Goal: Transaction & Acquisition: Book appointment/travel/reservation

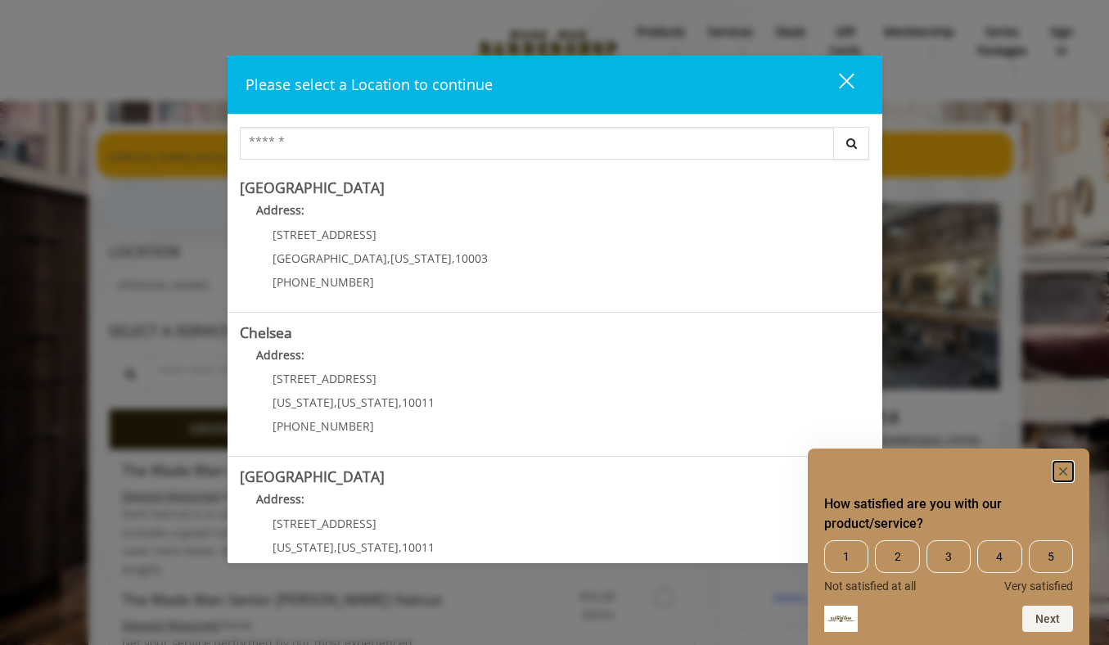
click at [1064, 467] on rect "Hide survey" at bounding box center [1063, 471] width 20 height 20
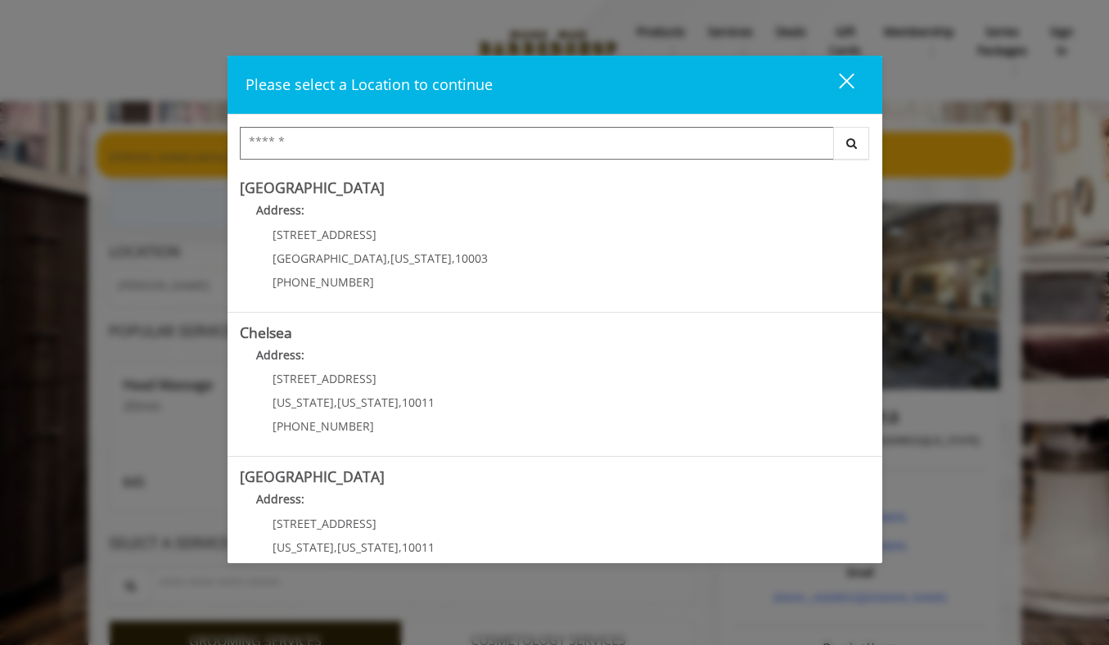
click at [466, 138] on input "Search Center" at bounding box center [537, 143] width 594 height 33
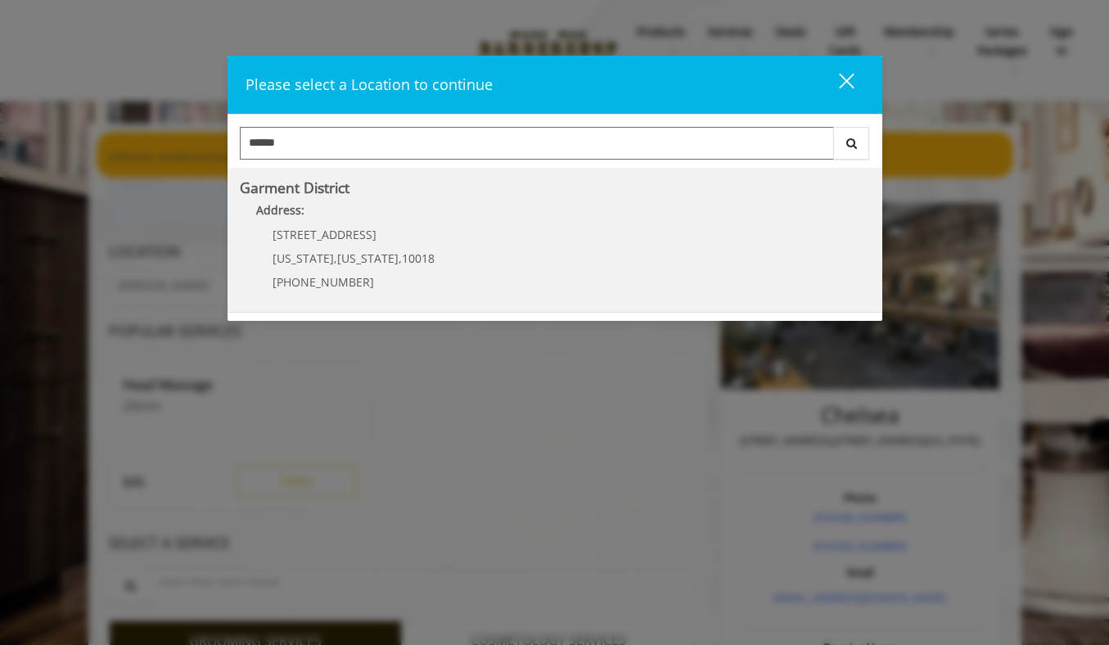
type input "******"
click at [468, 228] on District "Garment District Address: 1400 Broadway New York , New York , 10018 (212) 997-4…" at bounding box center [555, 239] width 630 height 119
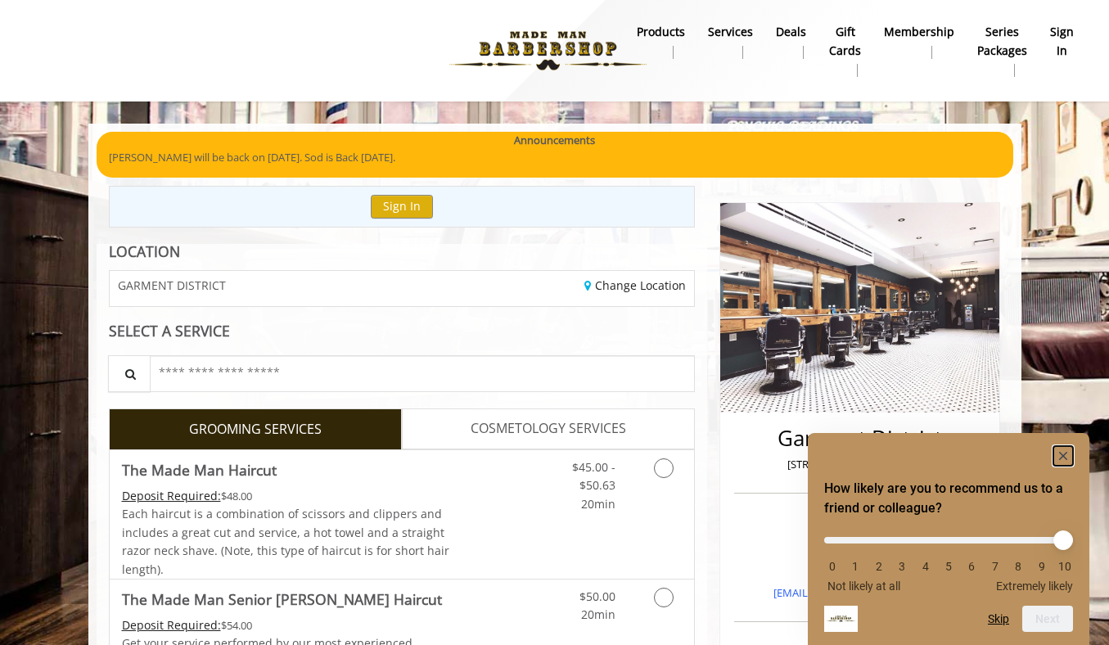
click at [1065, 456] on rect "Hide survey" at bounding box center [1063, 456] width 20 height 20
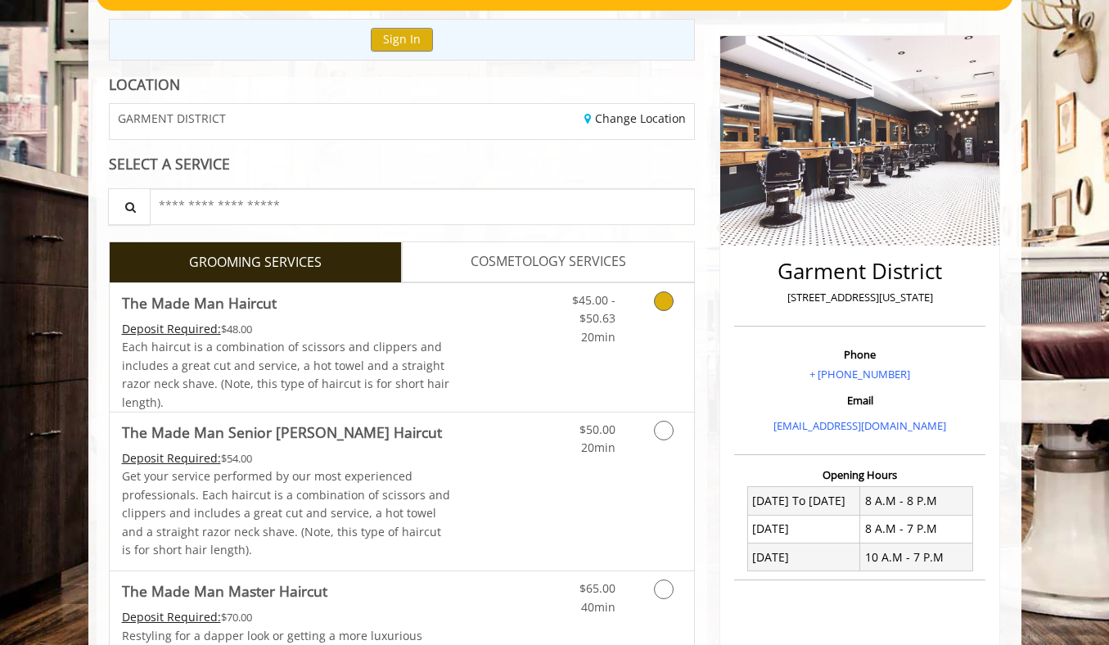
scroll to position [178, 0]
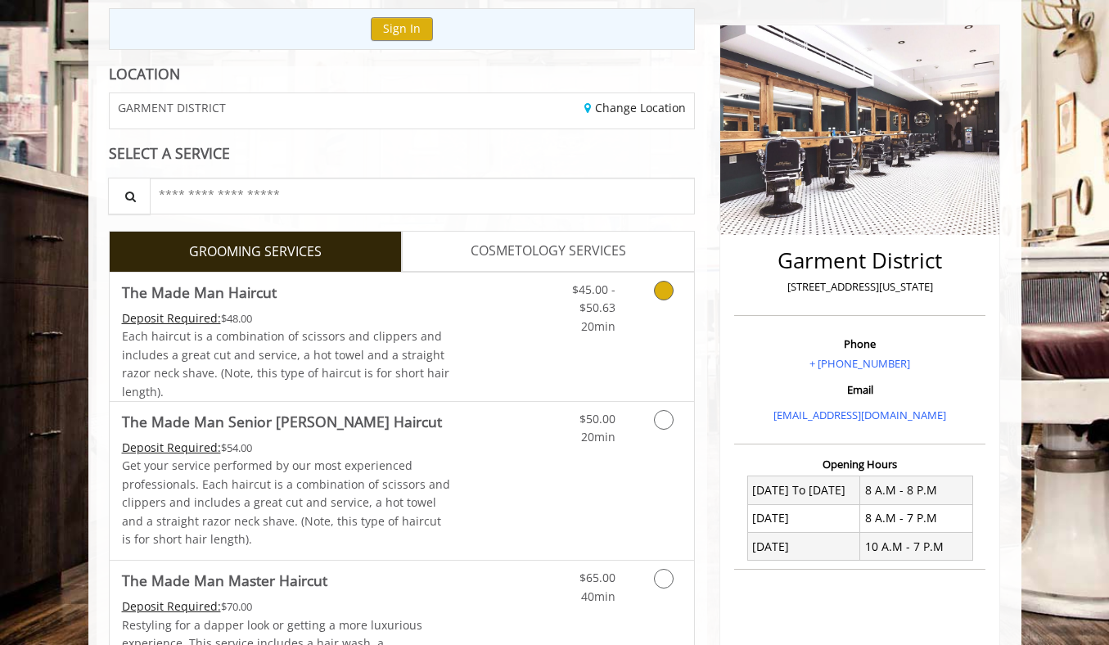
click at [479, 316] on link "Discounted Price" at bounding box center [498, 336] width 97 height 128
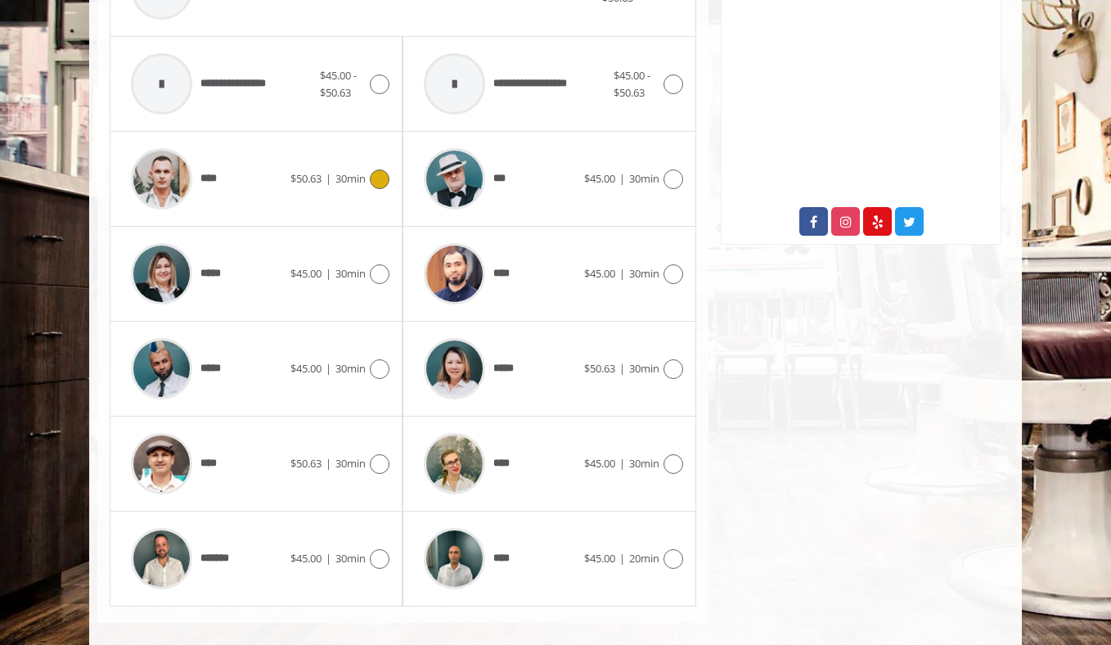
scroll to position [790, 0]
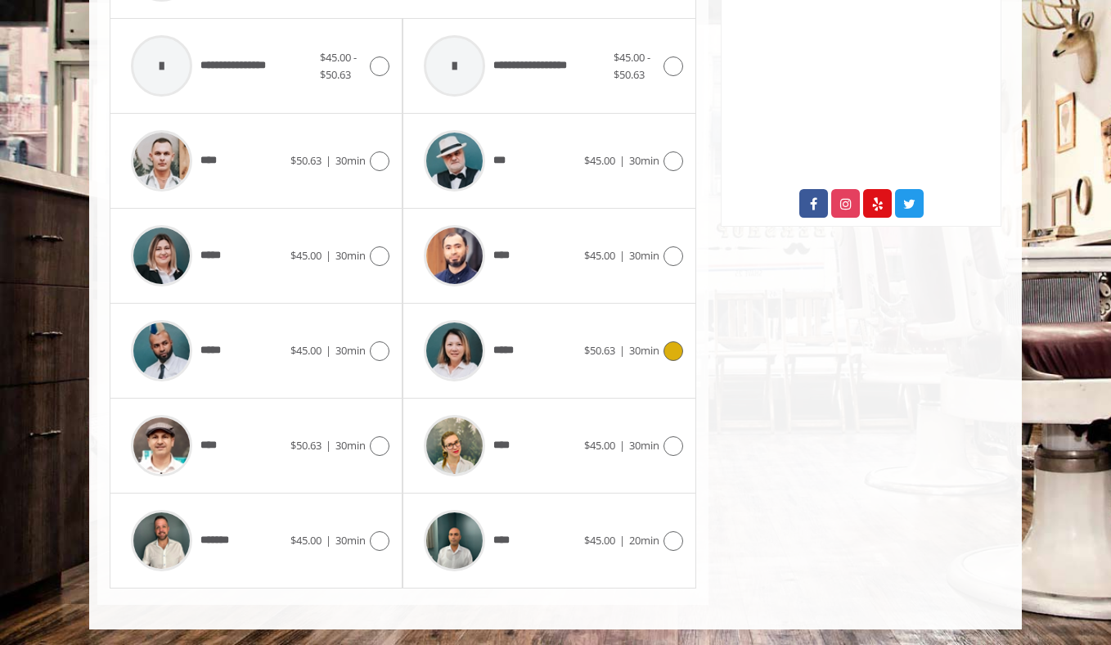
click at [531, 362] on div "*****" at bounding box center [500, 351] width 168 height 78
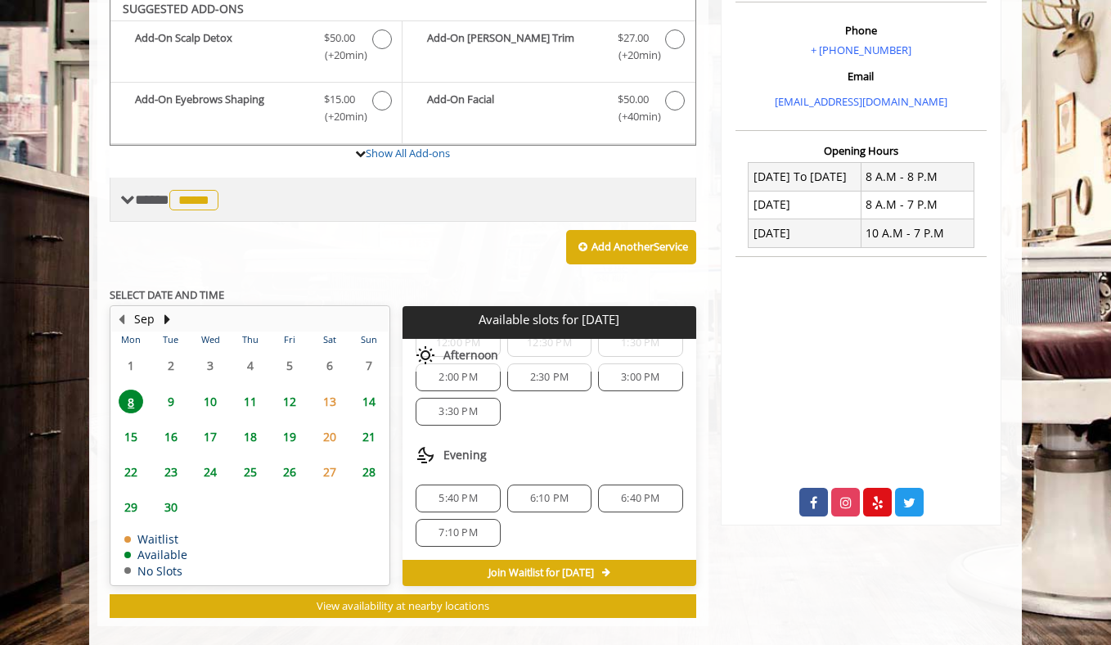
scroll to position [485, 0]
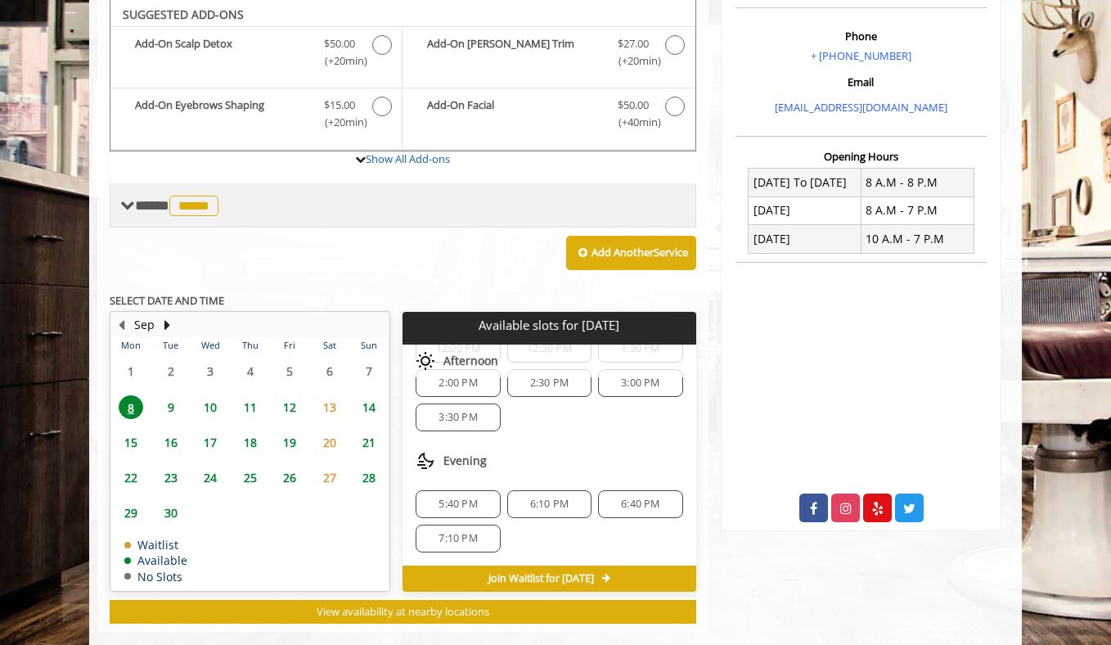
click at [203, 202] on span "*****" at bounding box center [193, 206] width 49 height 20
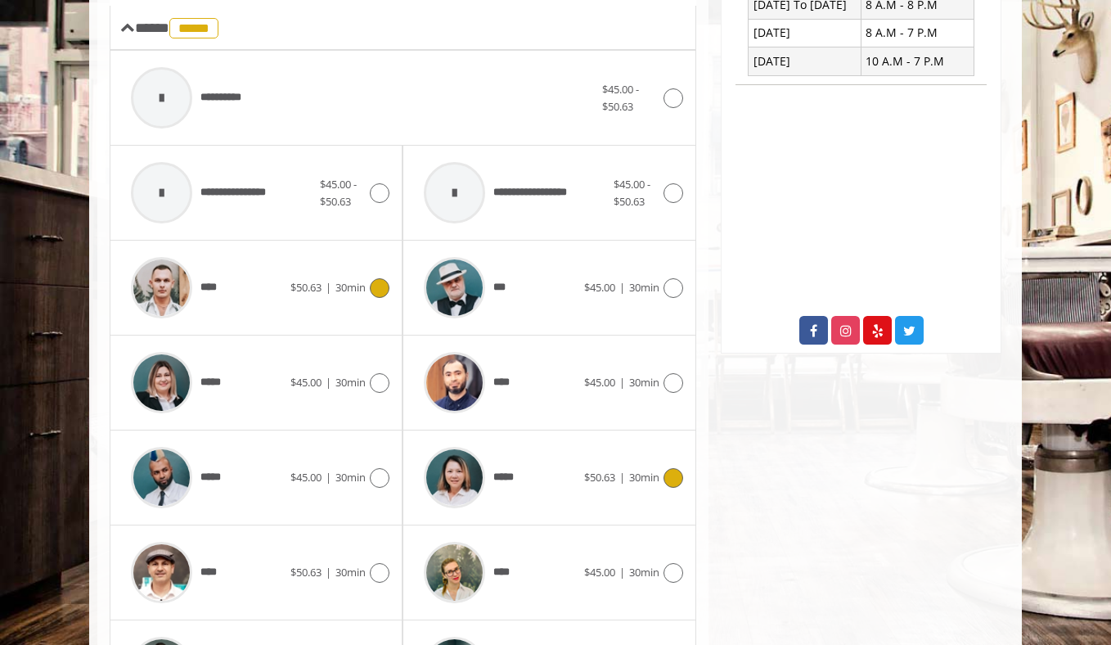
scroll to position [724, 0]
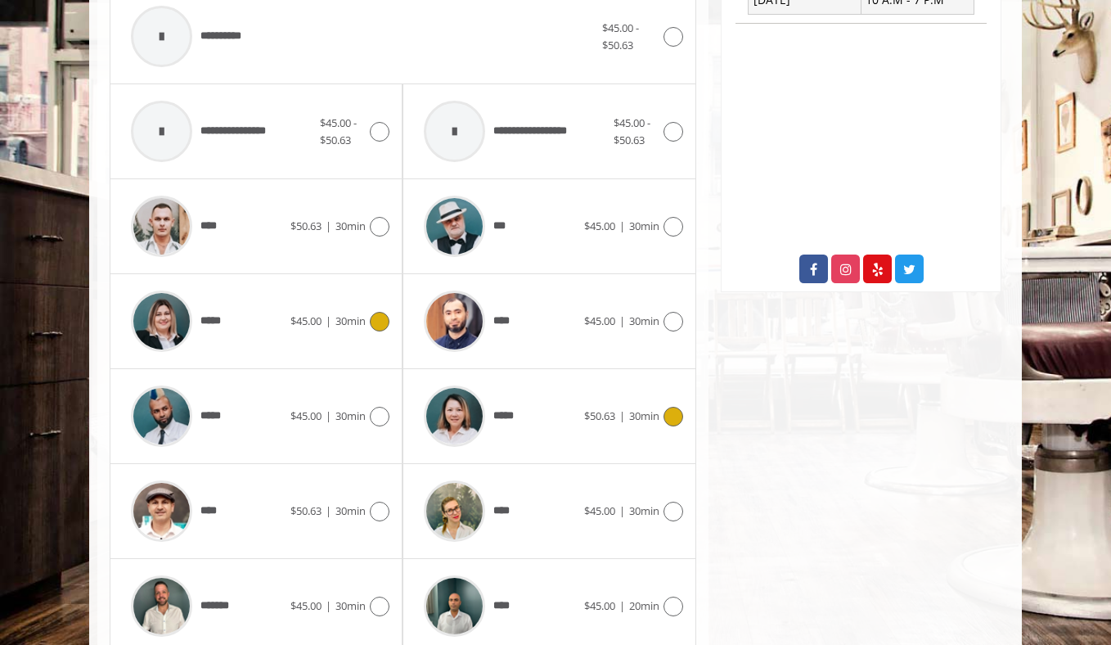
click at [250, 318] on div "*****" at bounding box center [207, 321] width 168 height 78
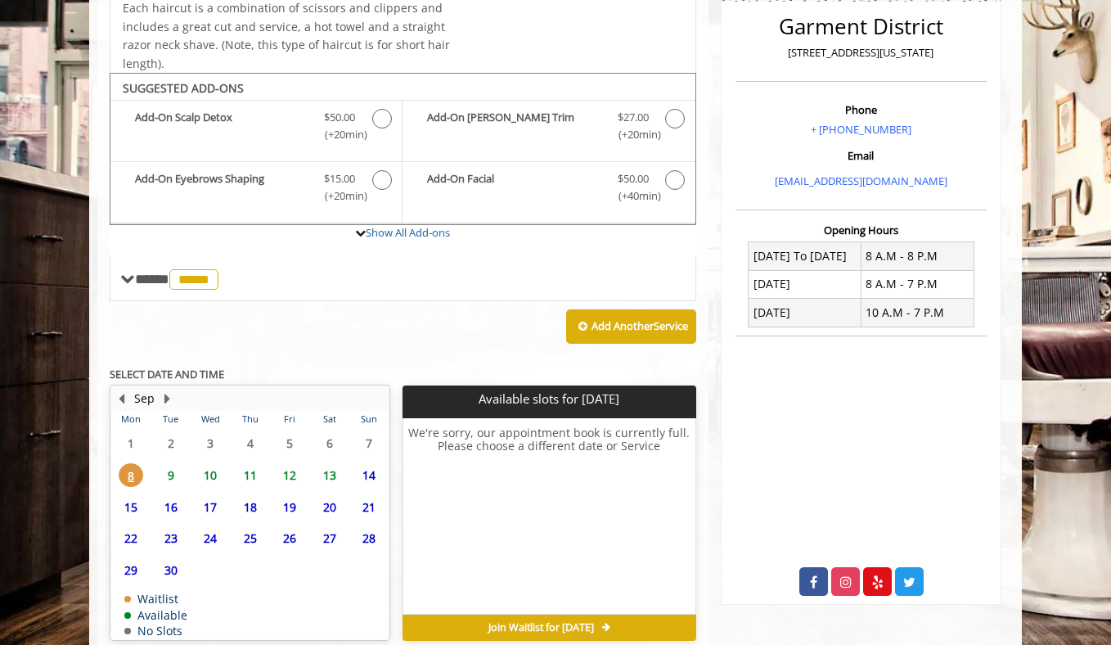
scroll to position [488, 0]
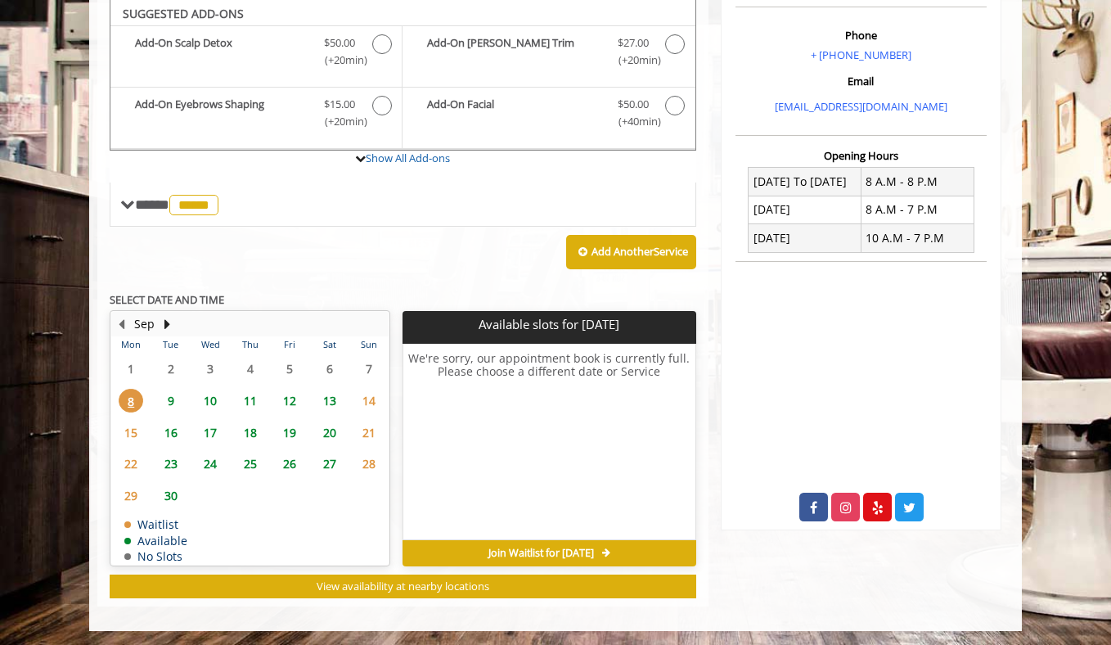
click at [169, 397] on span "9" at bounding box center [171, 401] width 25 height 24
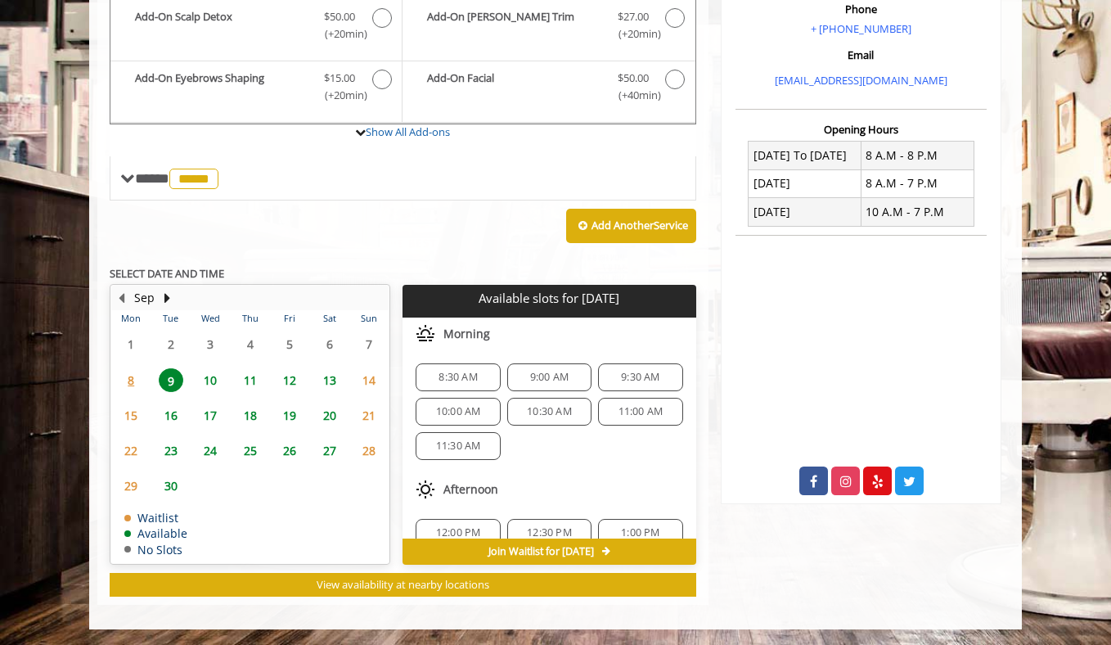
scroll to position [211, 0]
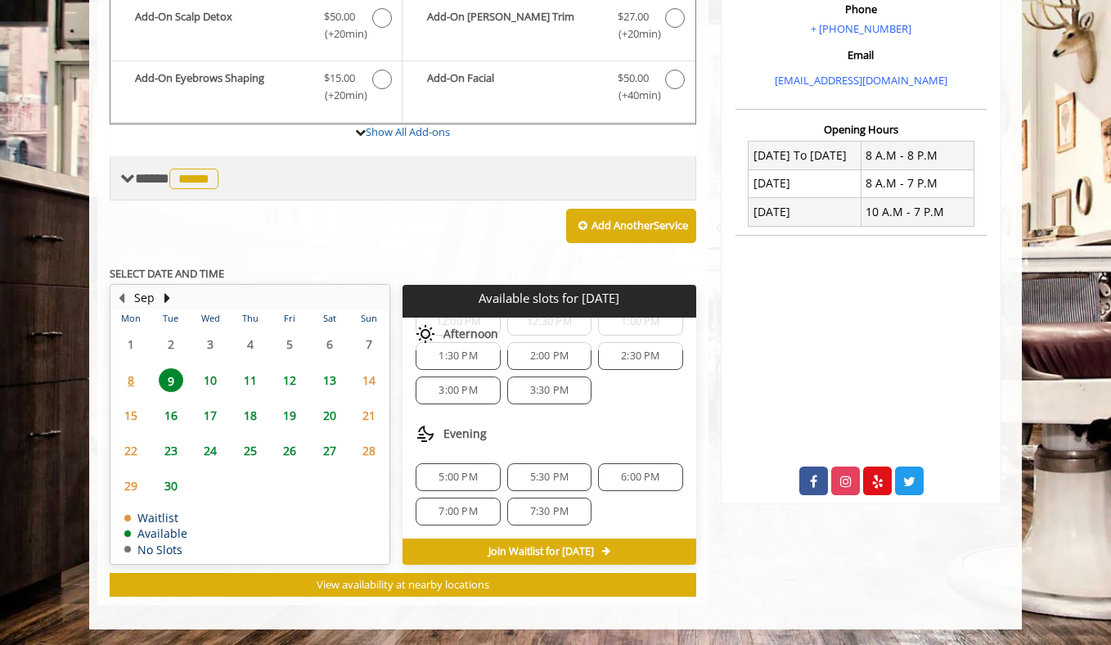
click at [194, 173] on span "*****" at bounding box center [193, 179] width 49 height 20
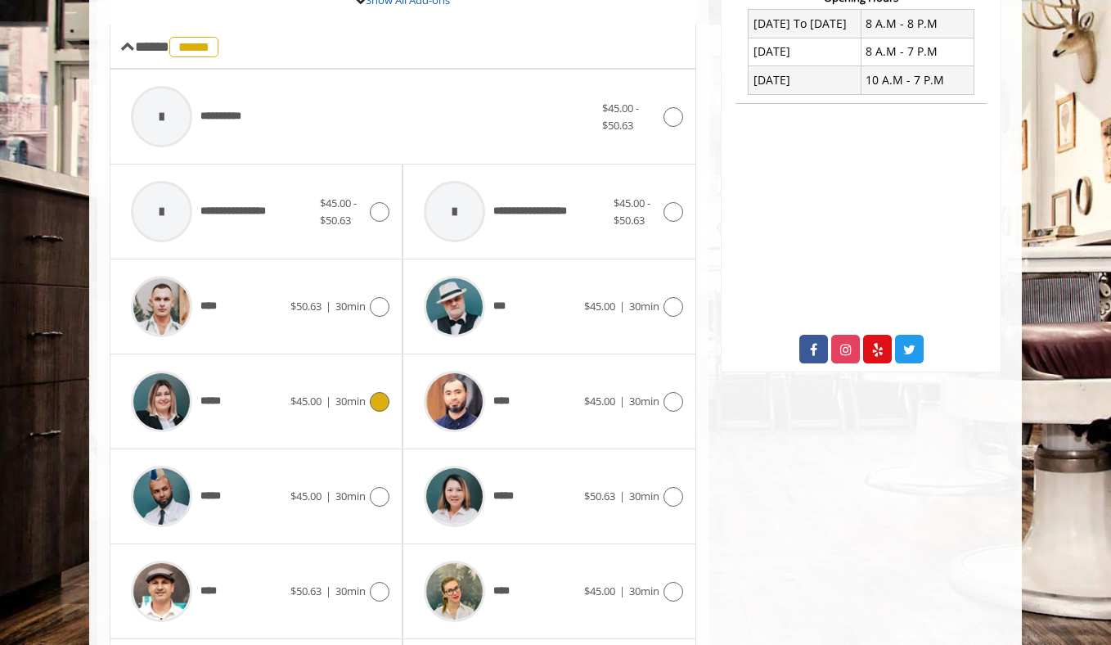
scroll to position [646, 0]
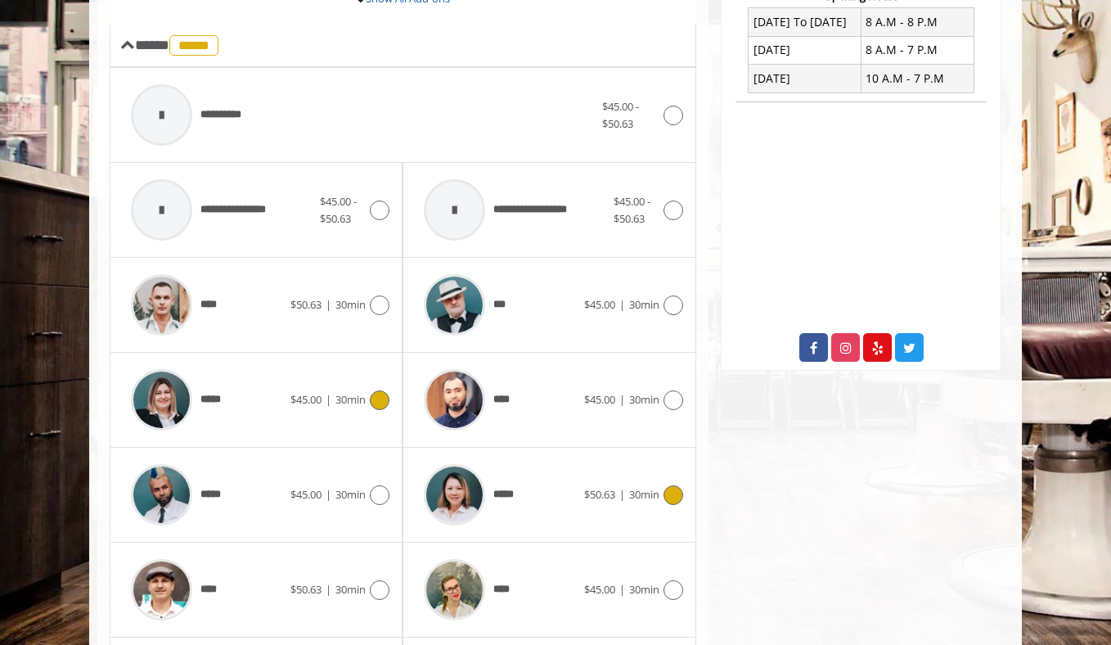
click at [542, 494] on div "*****" at bounding box center [500, 495] width 168 height 78
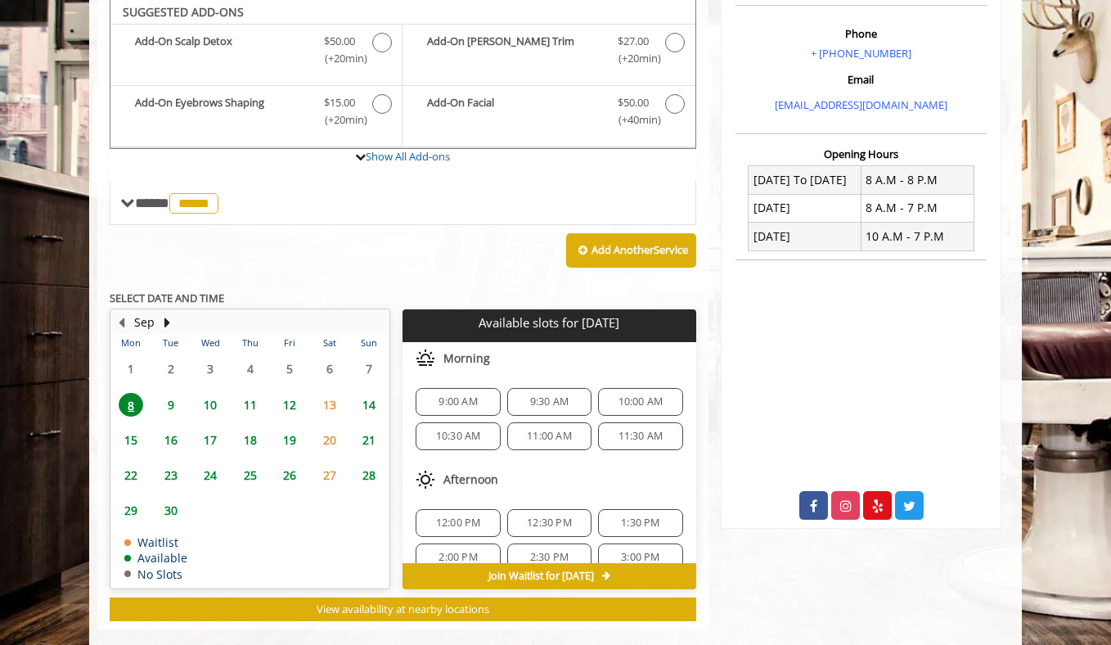
scroll to position [485, 0]
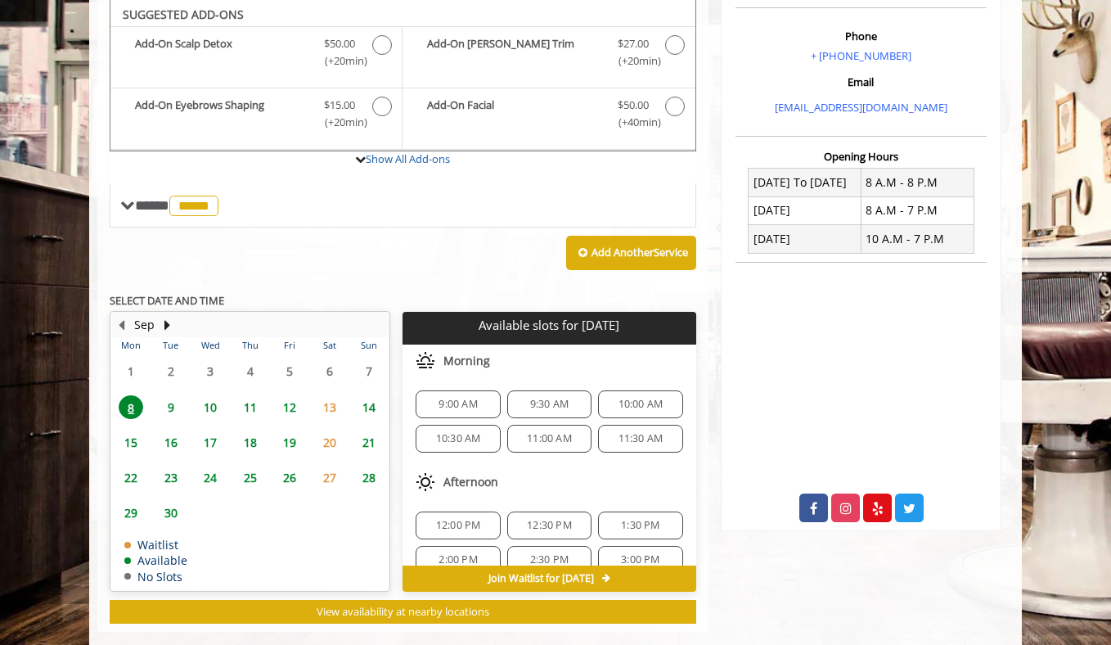
click at [174, 407] on span "9" at bounding box center [171, 407] width 25 height 24
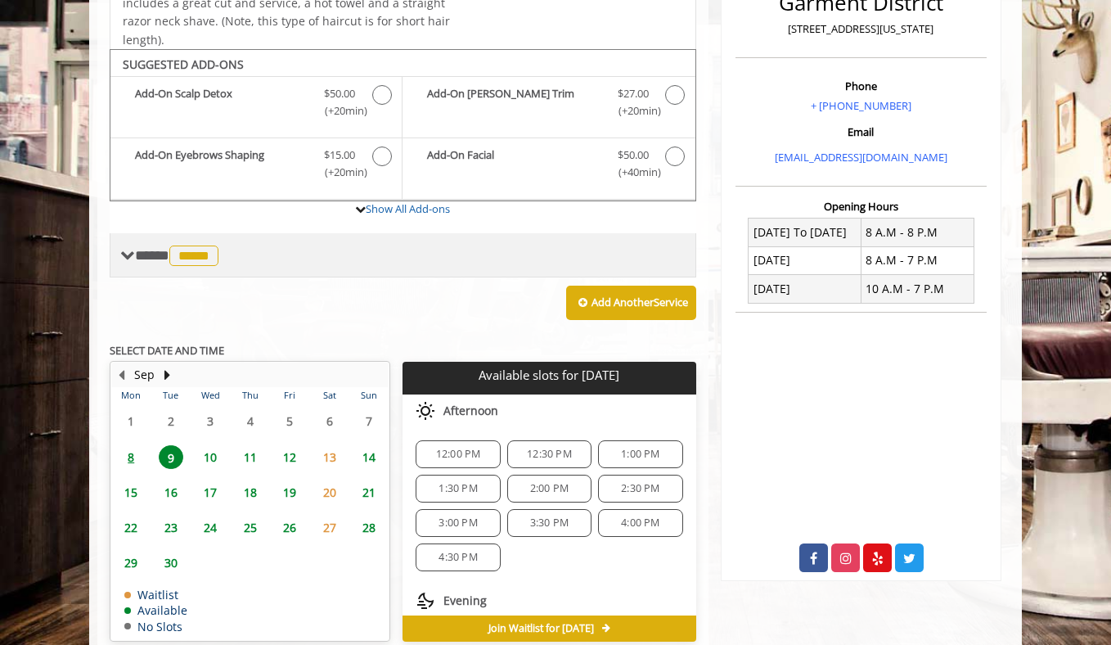
scroll to position [512, 0]
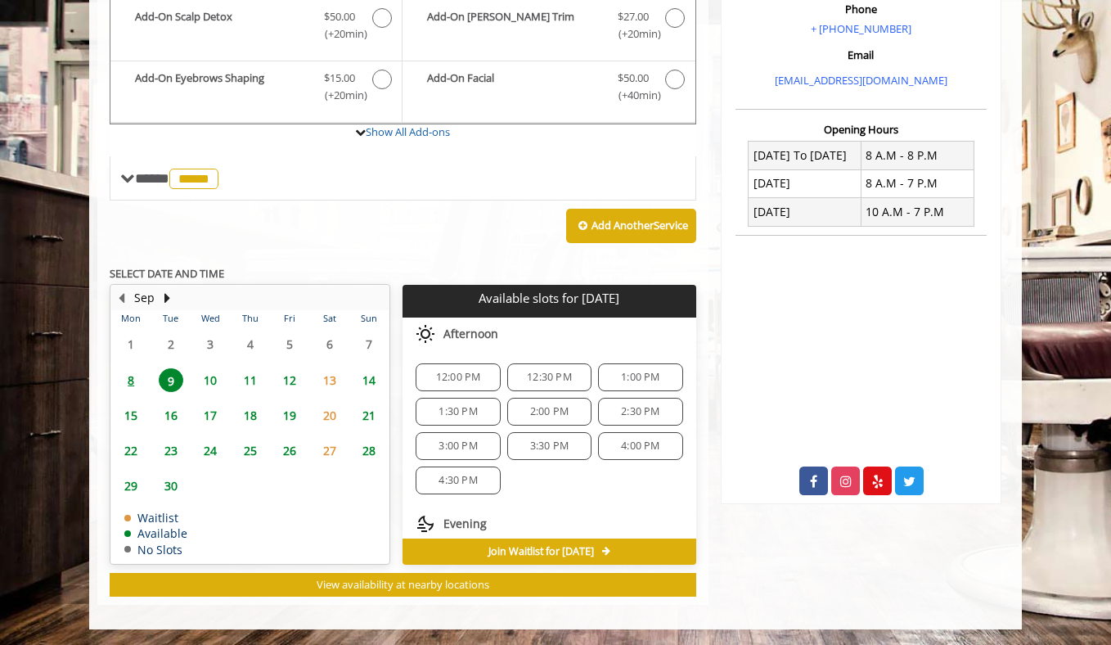
click at [134, 378] on span "8" at bounding box center [131, 380] width 25 height 24
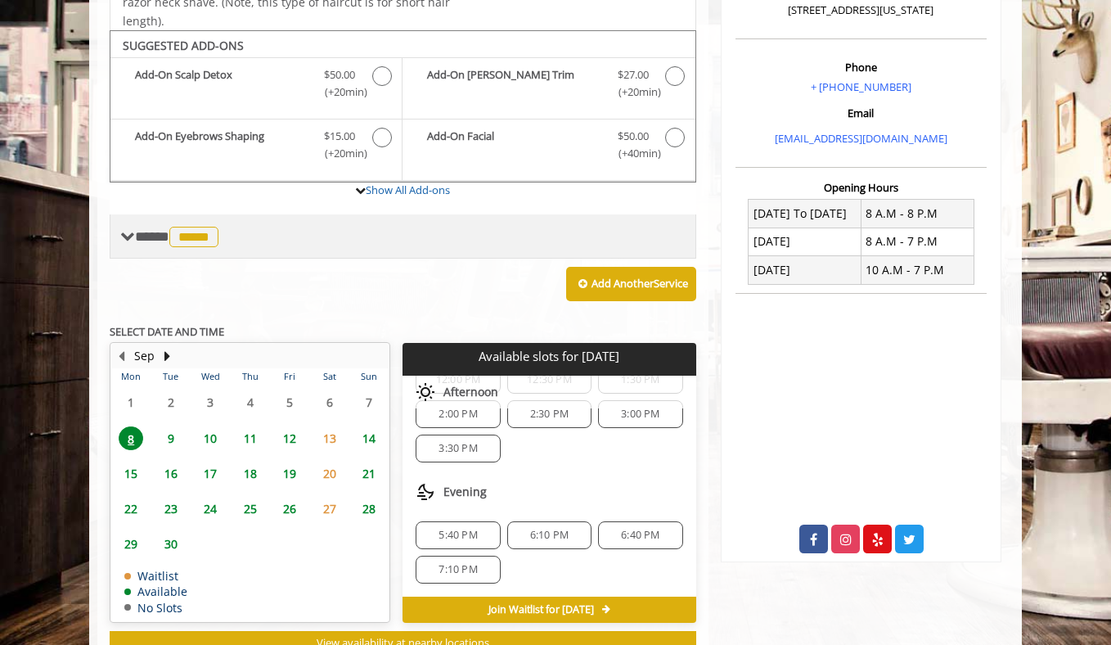
scroll to position [506, 0]
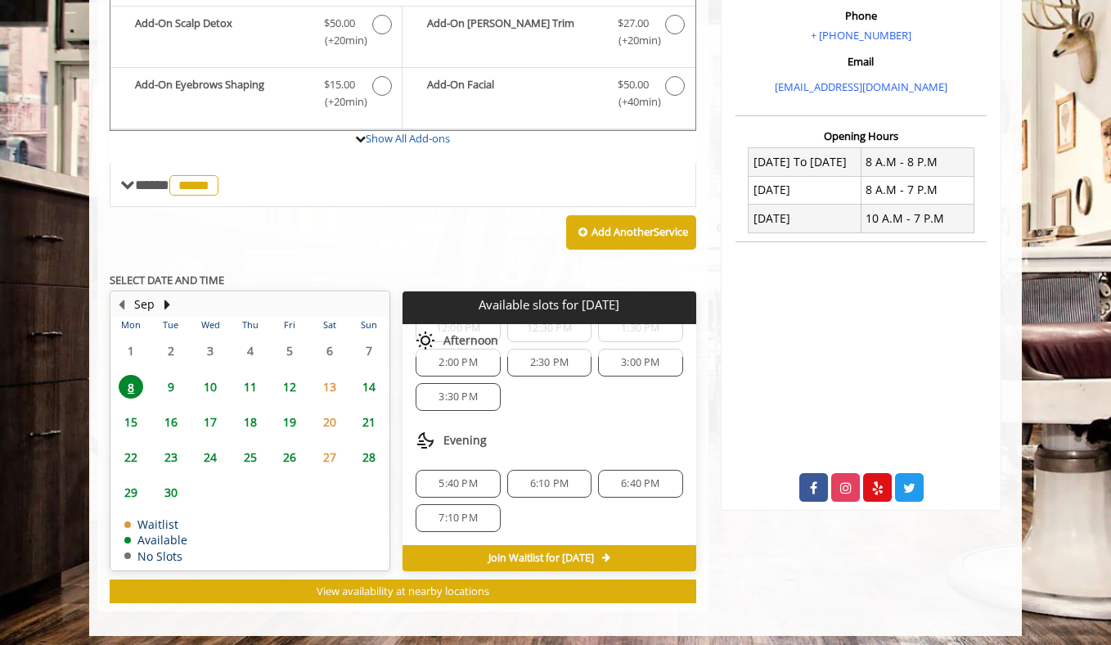
click at [465, 484] on span "5:40 PM" at bounding box center [458, 483] width 38 height 13
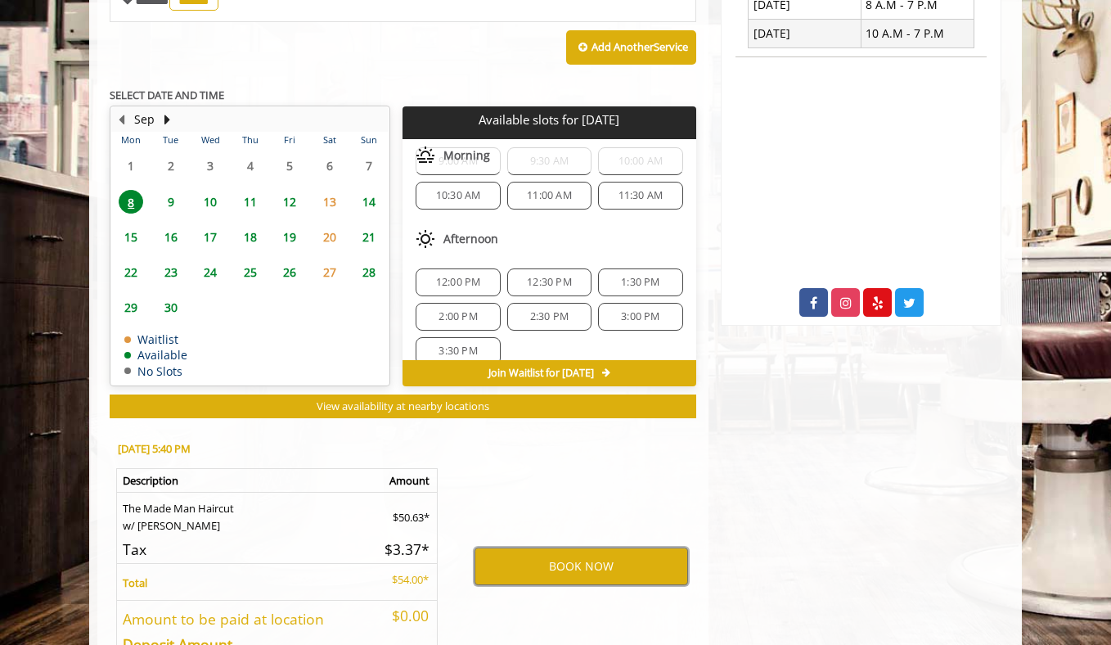
scroll to position [37, 0]
click at [598, 560] on button "BOOK NOW" at bounding box center [582, 566] width 214 height 38
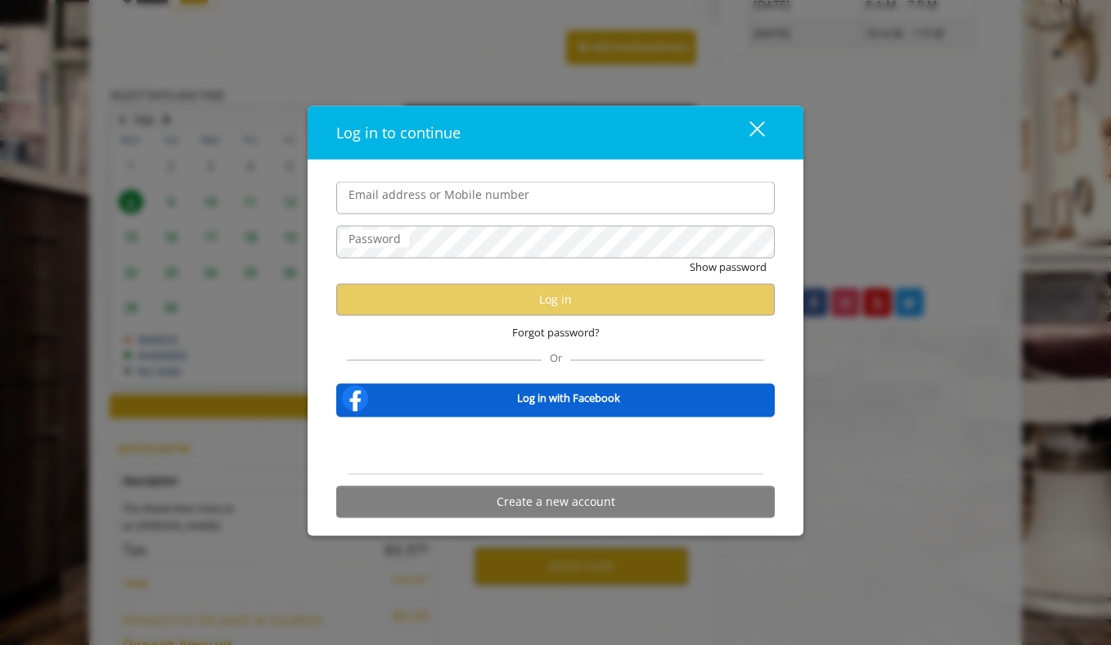
click at [760, 129] on div "close" at bounding box center [747, 132] width 33 height 25
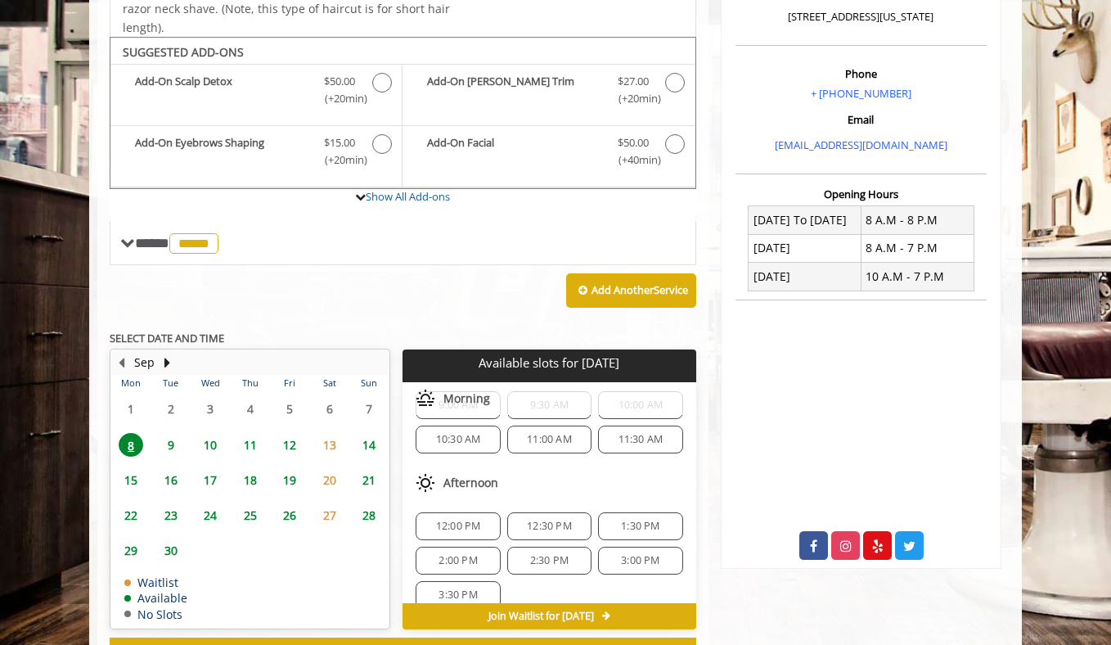
scroll to position [470, 0]
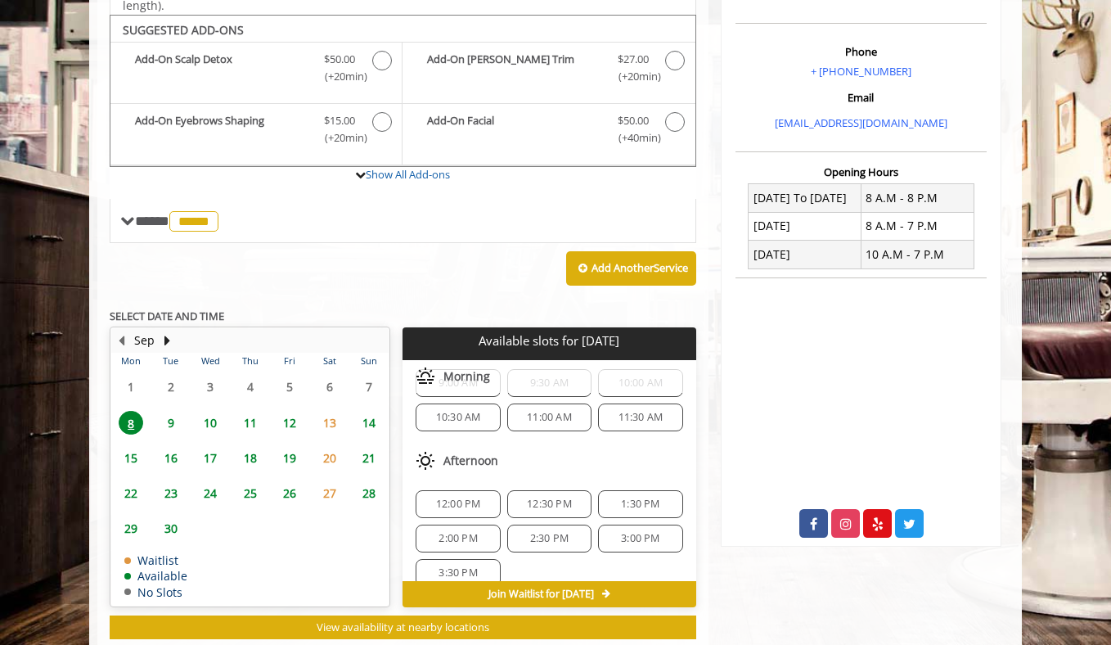
click at [214, 421] on span "10" at bounding box center [210, 423] width 25 height 24
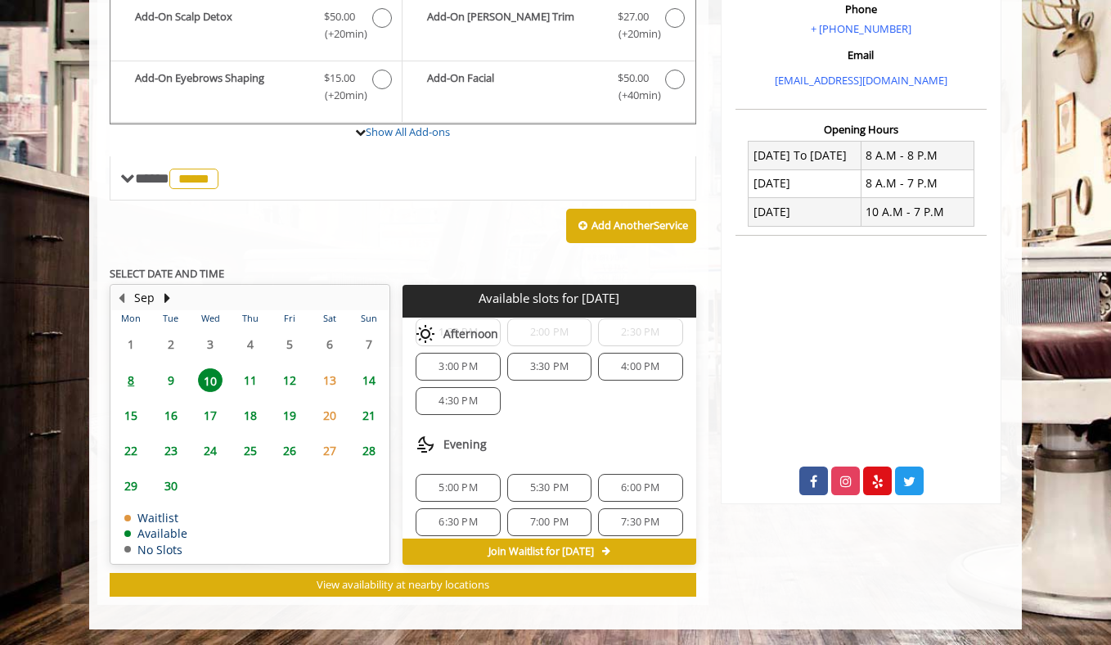
scroll to position [236, 0]
click at [473, 482] on span "5:00 PM" at bounding box center [458, 486] width 38 height 13
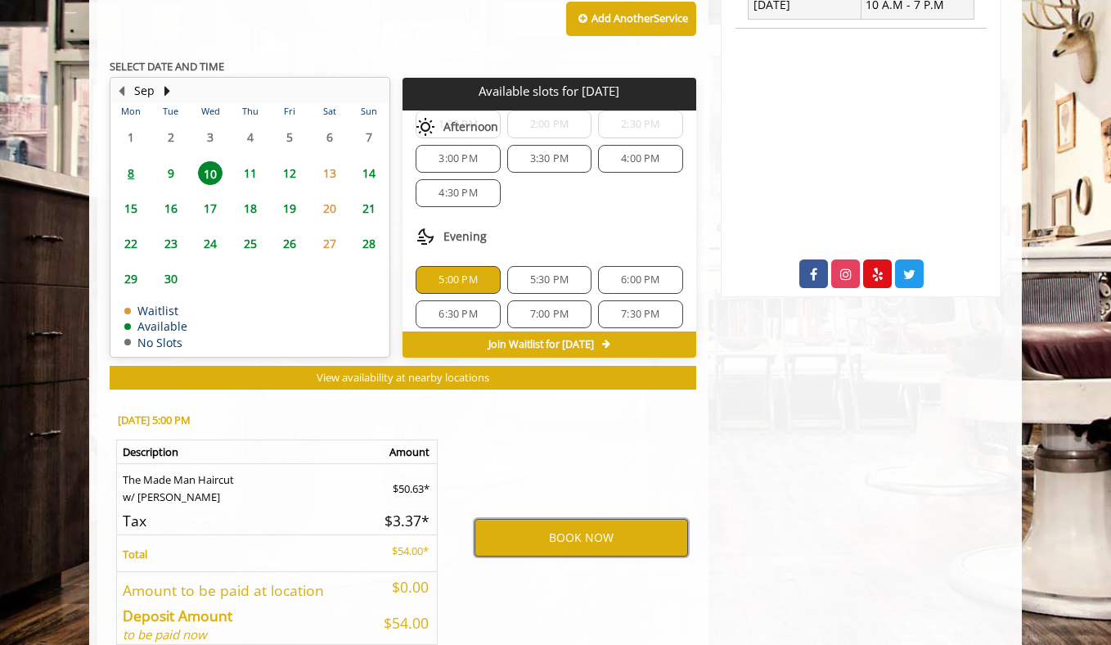
scroll to position [691, 0]
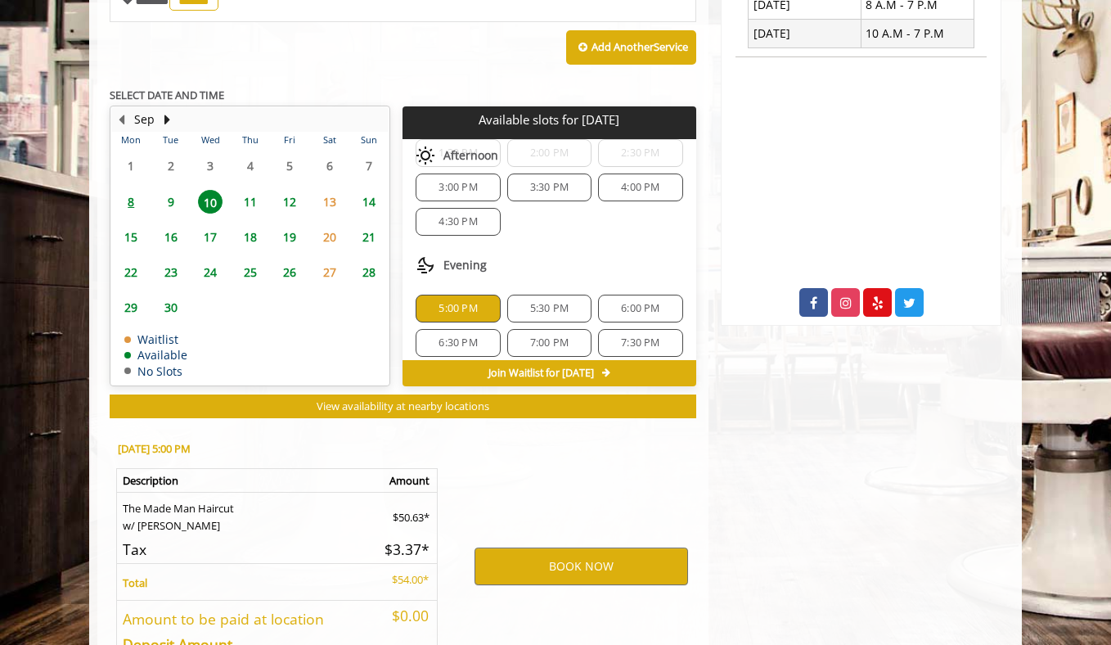
click at [242, 58] on div "Add Another Service" at bounding box center [403, 47] width 587 height 51
click at [176, 205] on span "9" at bounding box center [171, 202] width 25 height 24
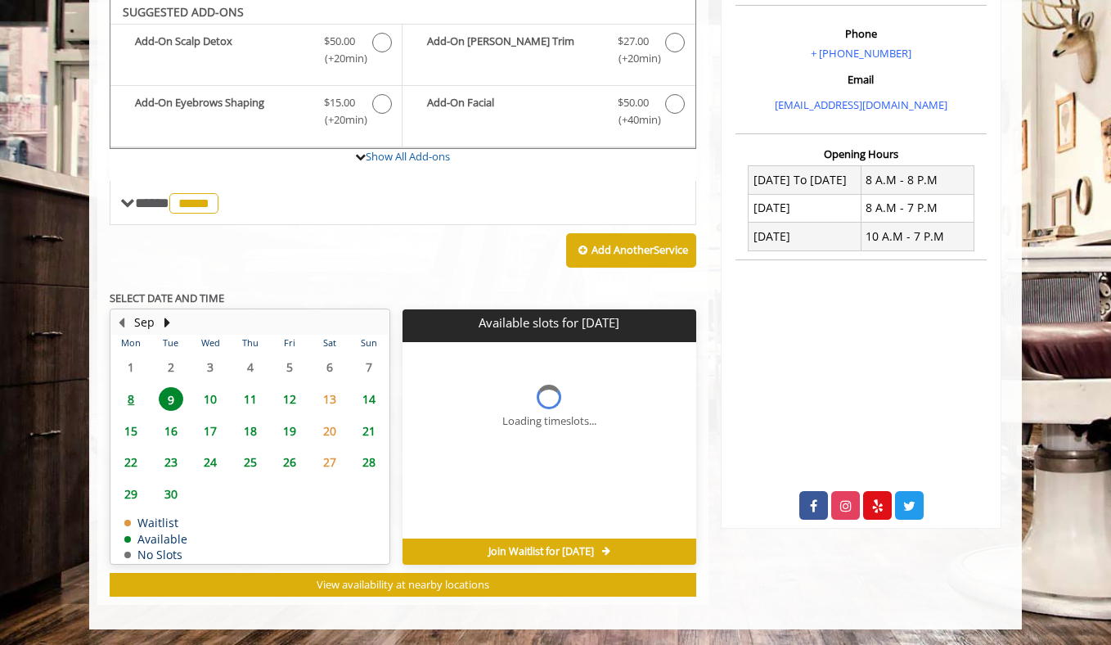
scroll to position [512, 0]
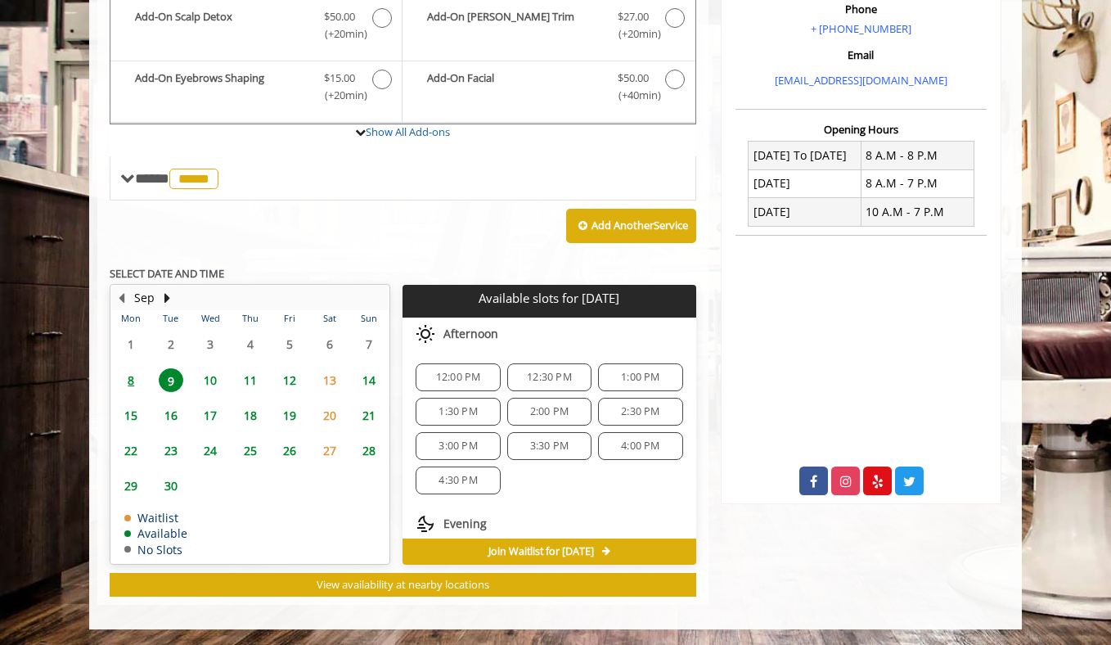
click at [312, 237] on div "Add Another Service" at bounding box center [403, 225] width 587 height 51
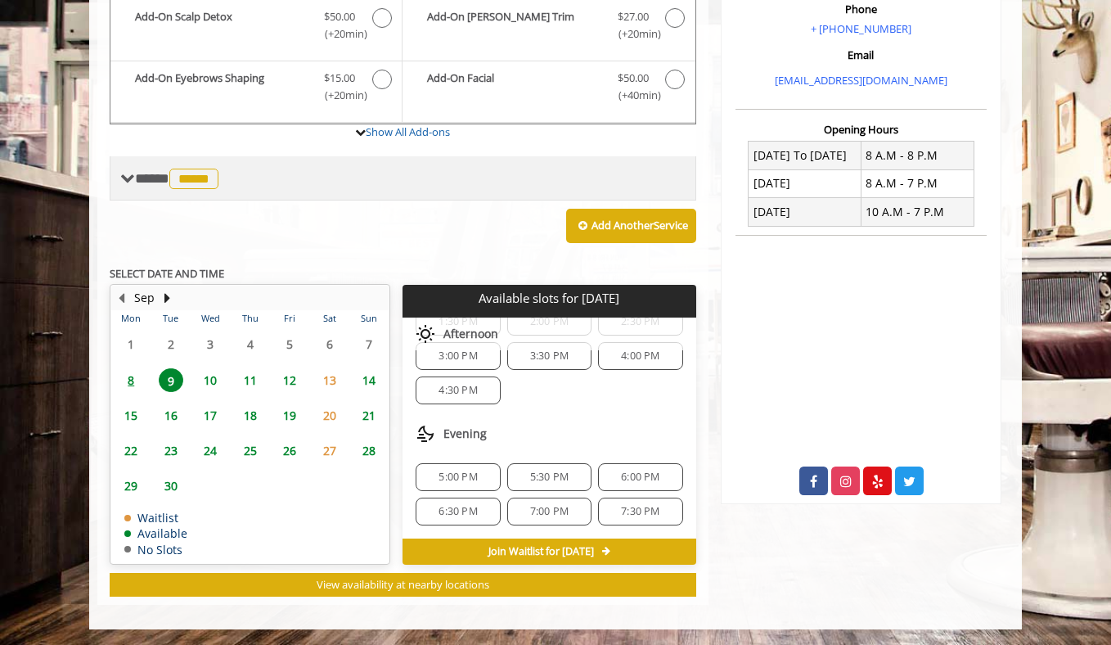
click at [188, 178] on span "*****" at bounding box center [193, 179] width 49 height 20
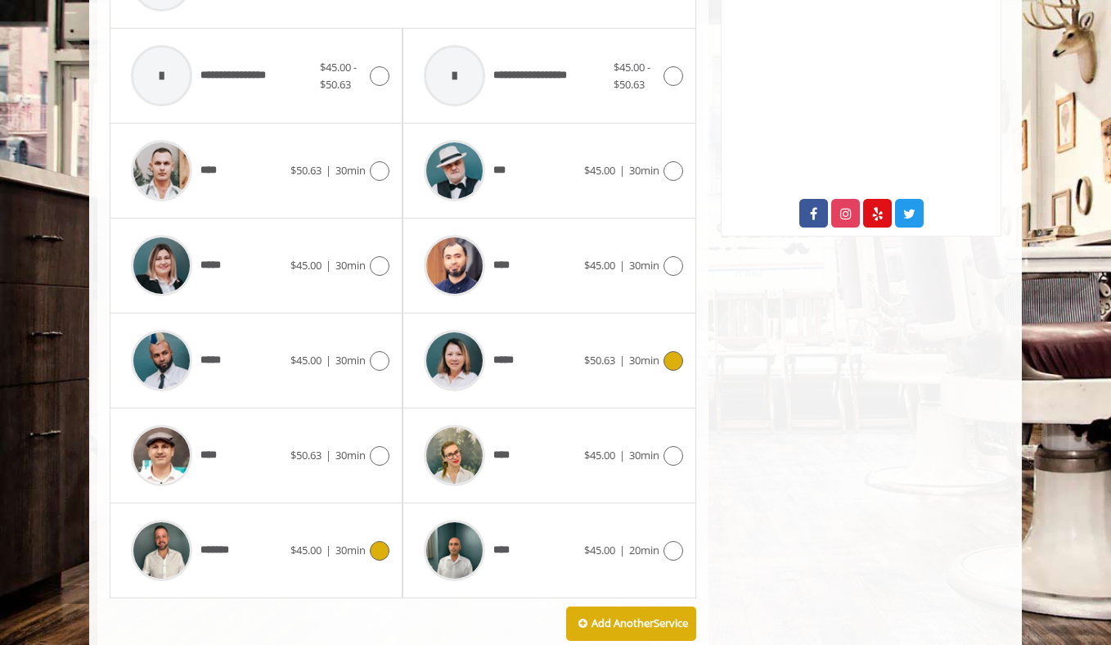
scroll to position [782, 0]
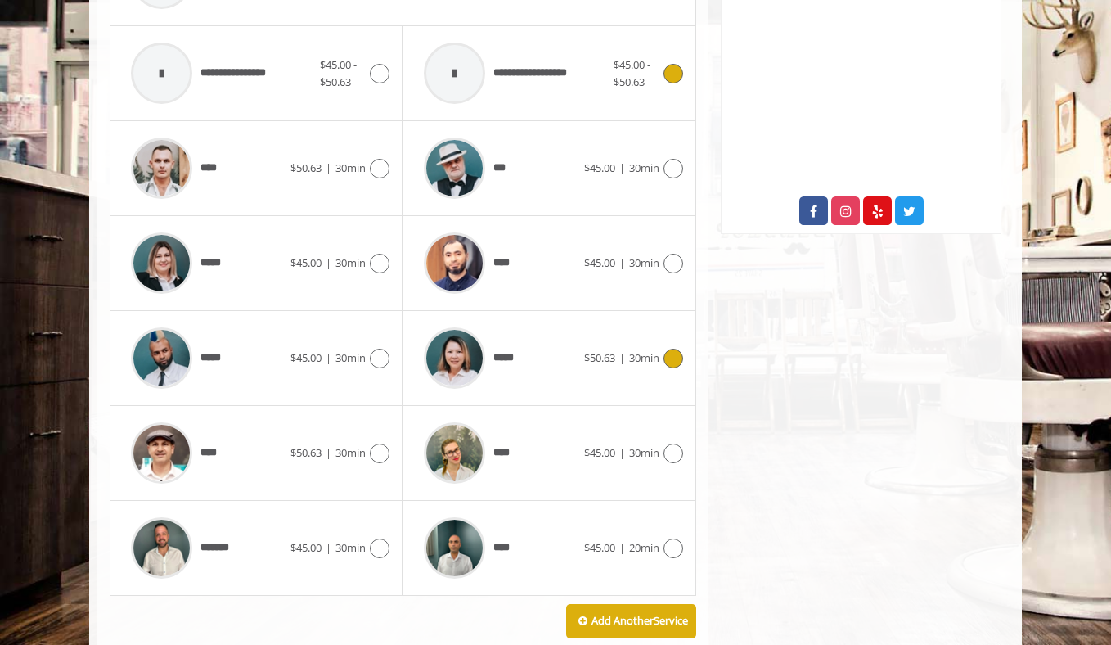
click at [601, 76] on div "**********" at bounding box center [514, 73] width 197 height 78
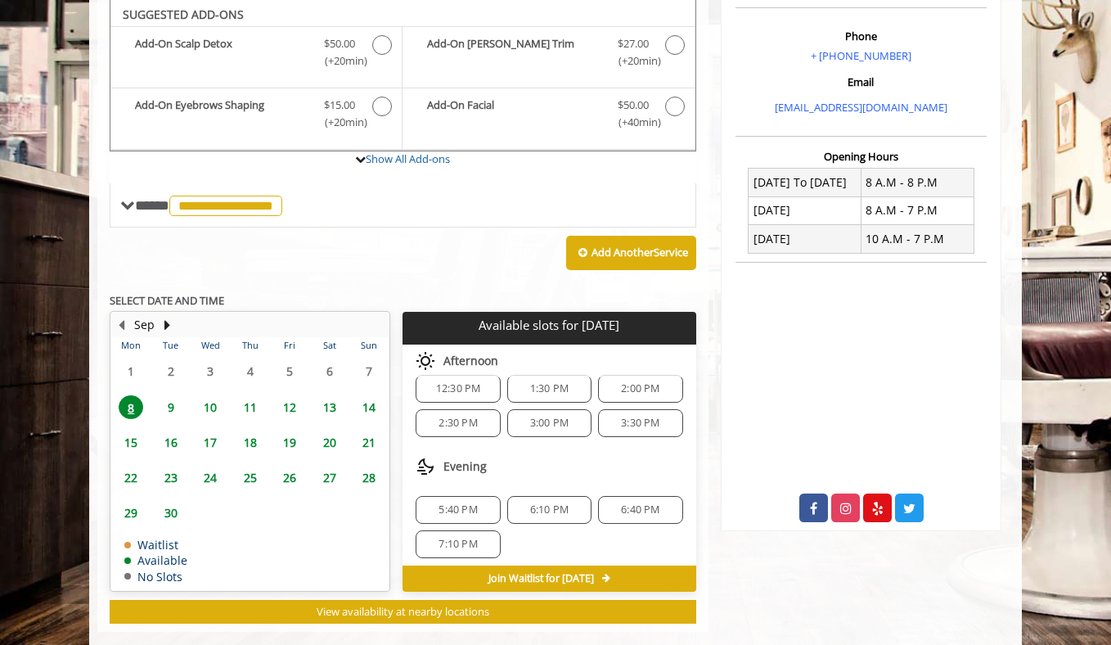
scroll to position [142, 0]
click at [167, 400] on span "9" at bounding box center [171, 407] width 25 height 24
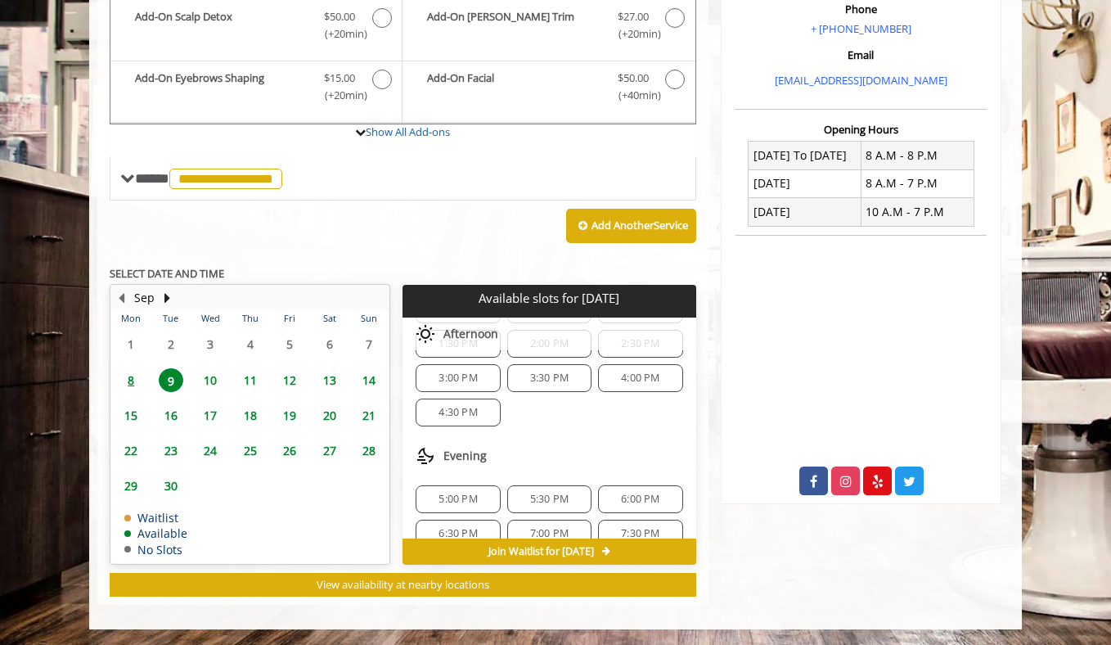
scroll to position [225, 0]
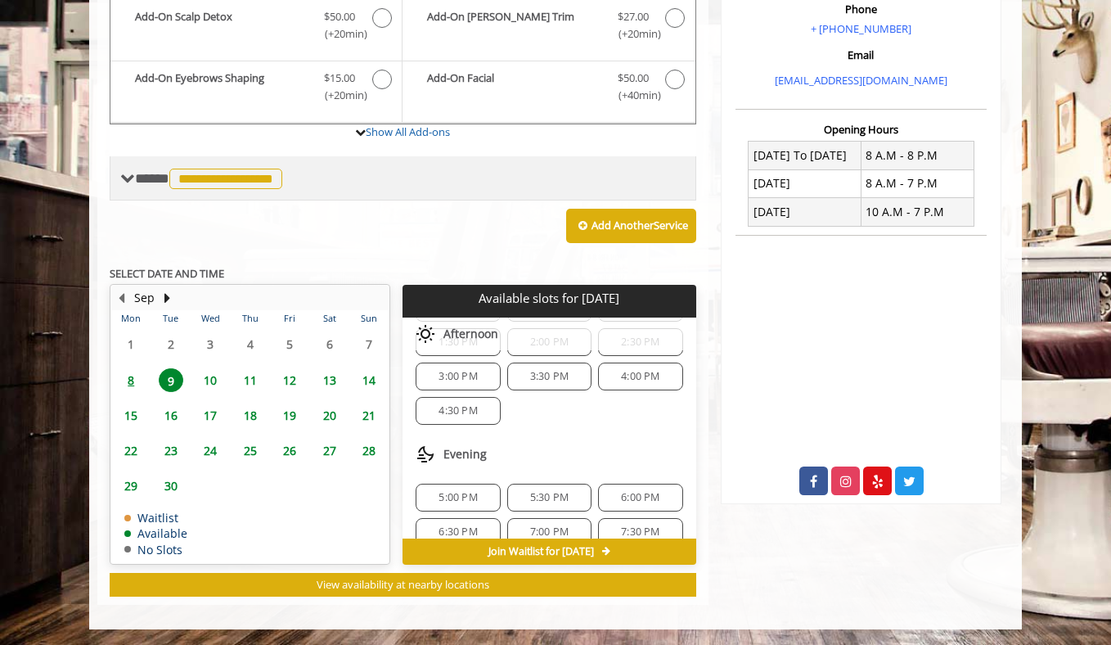
click at [411, 191] on div "**********" at bounding box center [403, 178] width 587 height 44
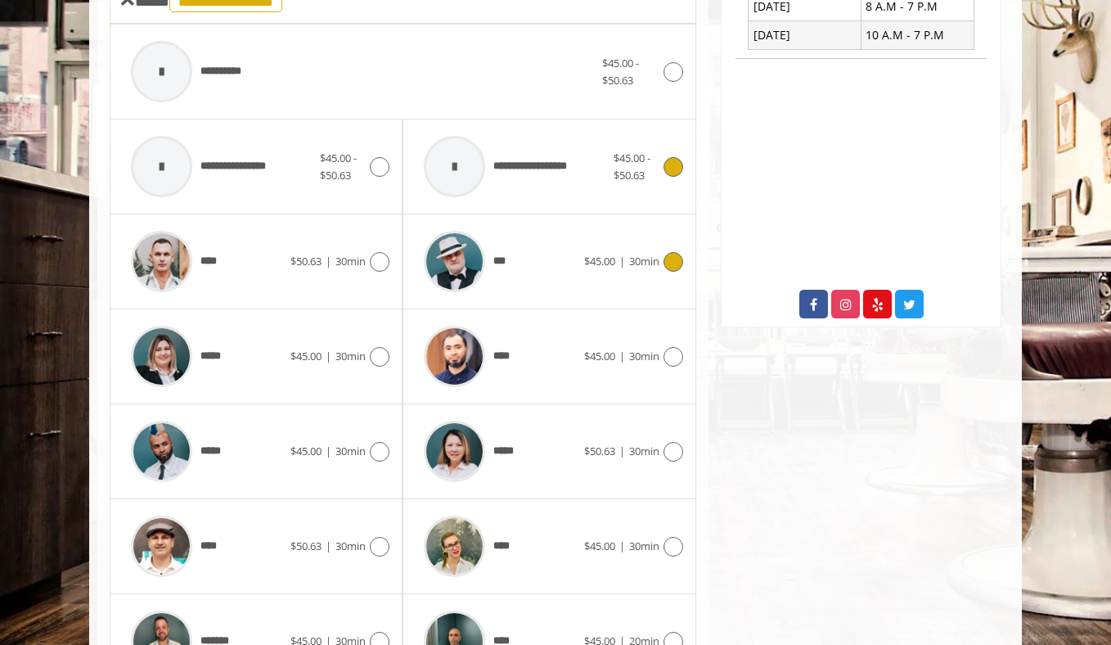
scroll to position [700, 0]
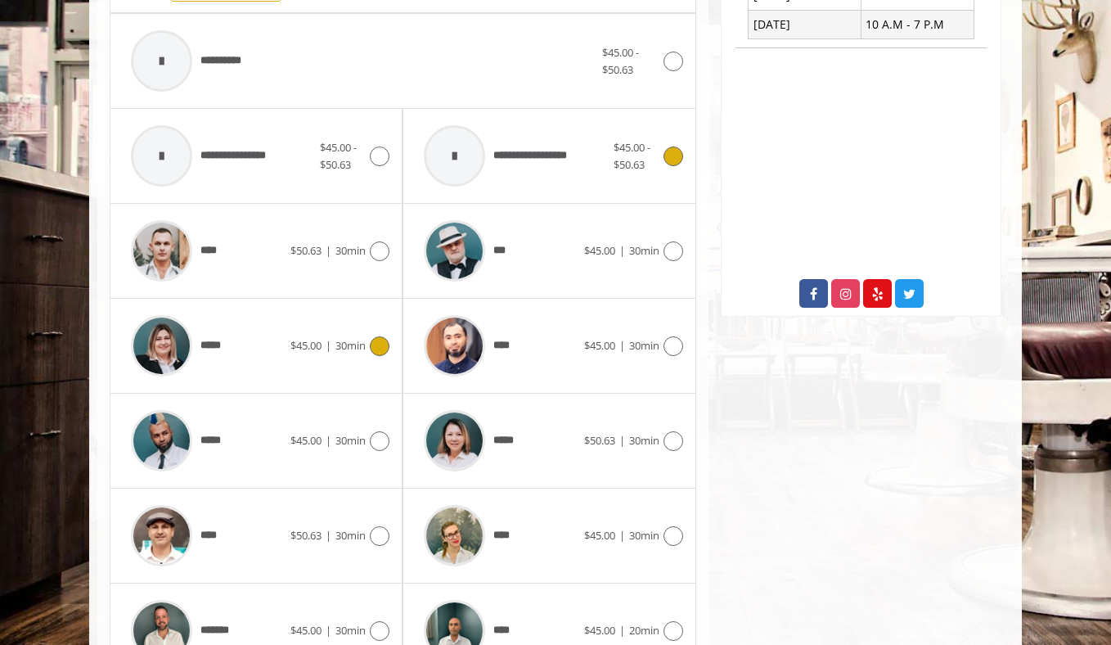
click at [327, 353] on span "$45.00 | 30min" at bounding box center [327, 345] width 75 height 17
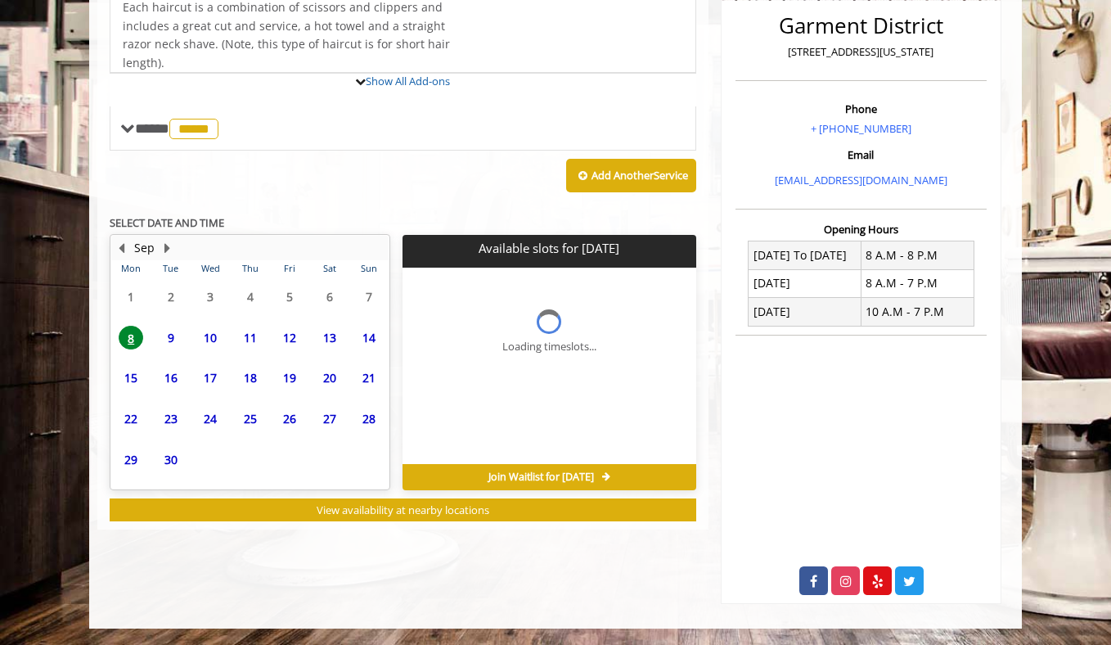
scroll to position [0, 0]
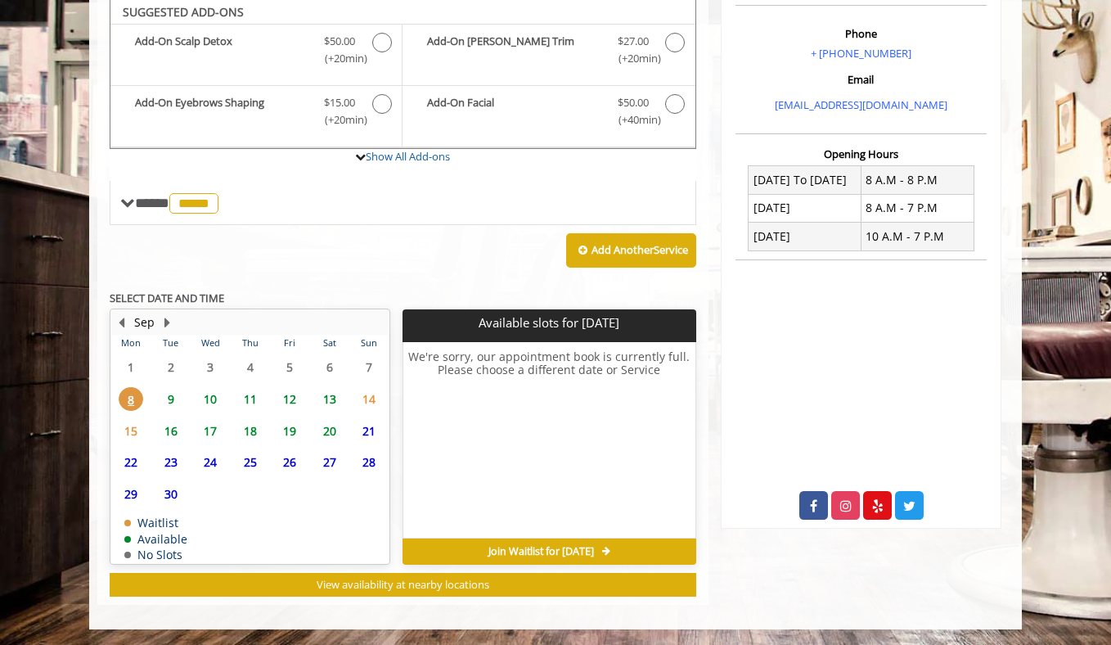
click at [173, 395] on span "9" at bounding box center [171, 399] width 25 height 24
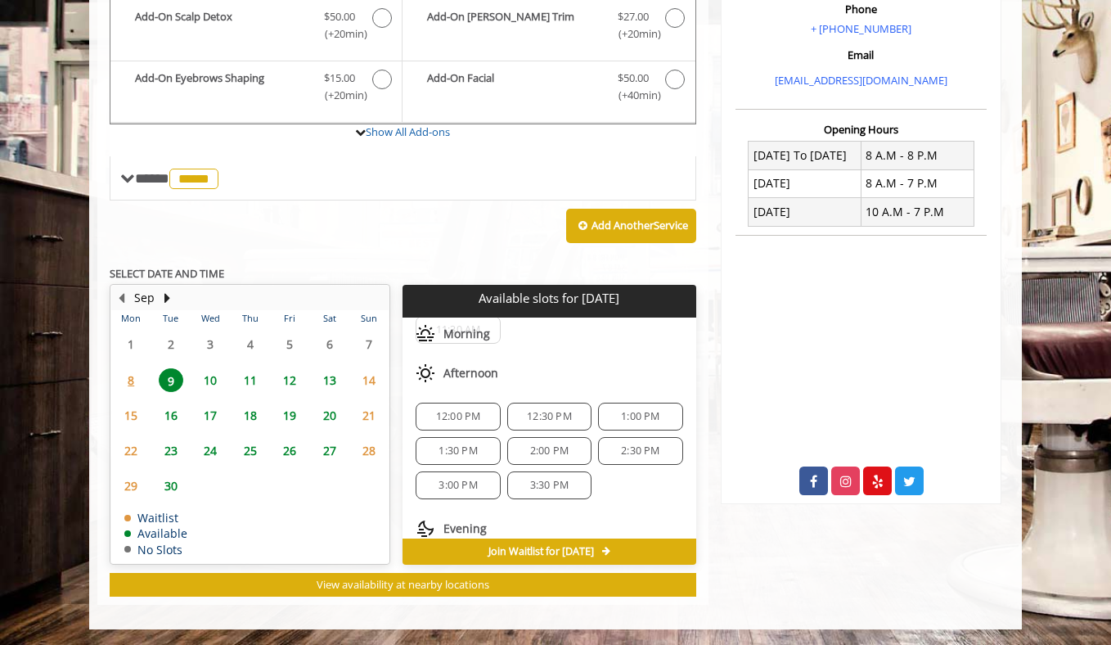
scroll to position [211, 0]
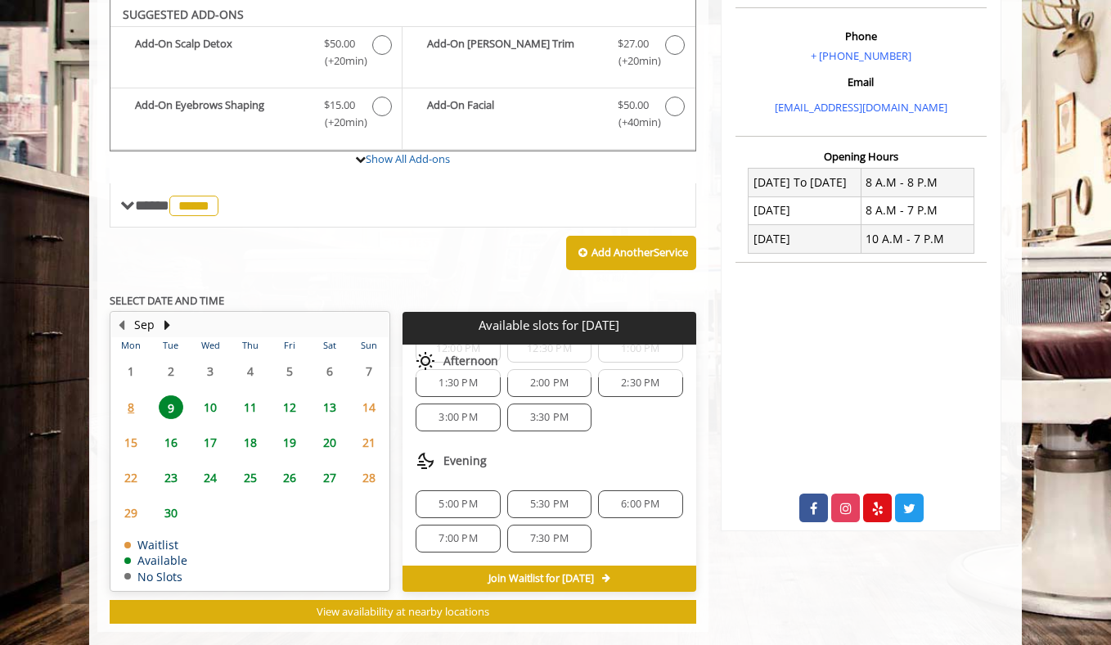
click at [472, 500] on span "5:00 PM" at bounding box center [458, 503] width 38 height 13
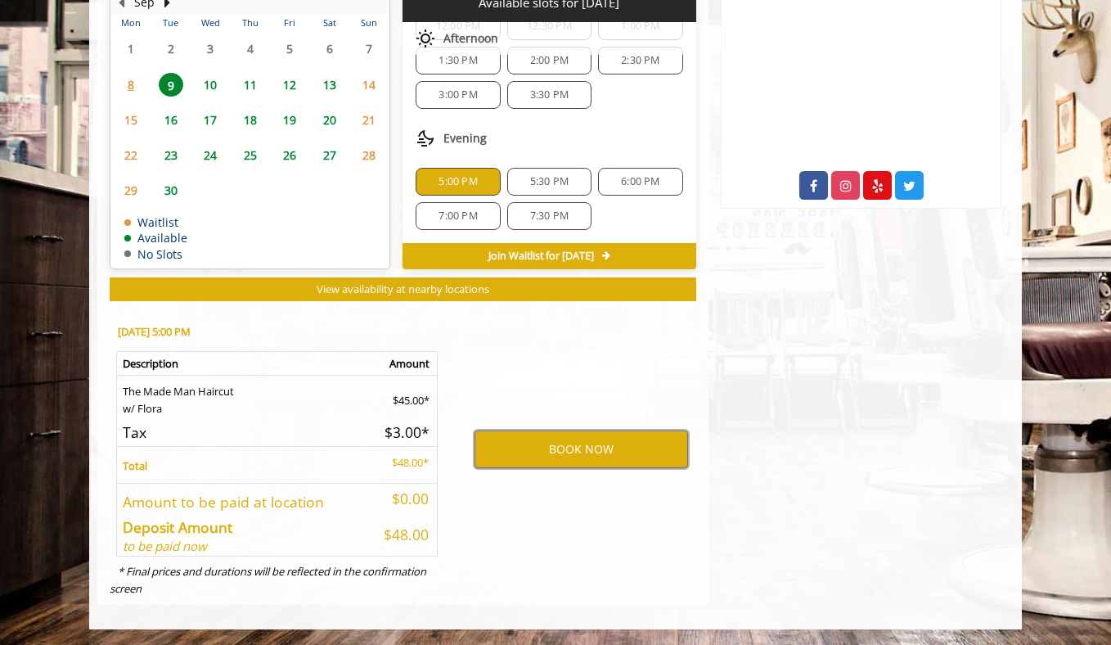
scroll to position [548, 0]
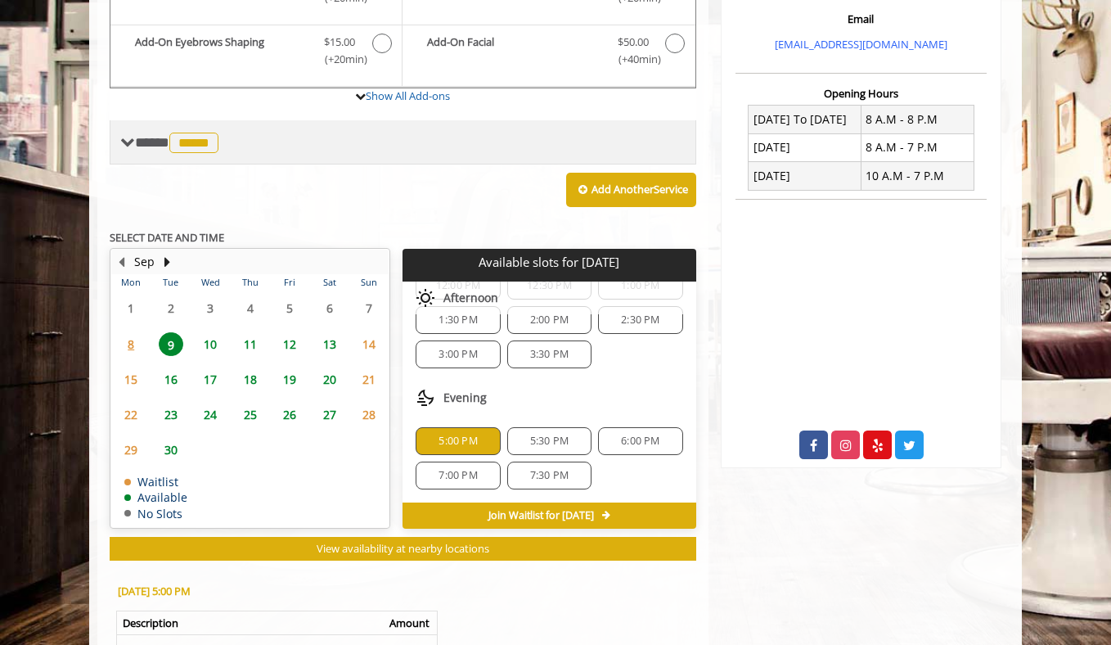
click at [218, 126] on div "**** ***** ********" at bounding box center [403, 142] width 587 height 44
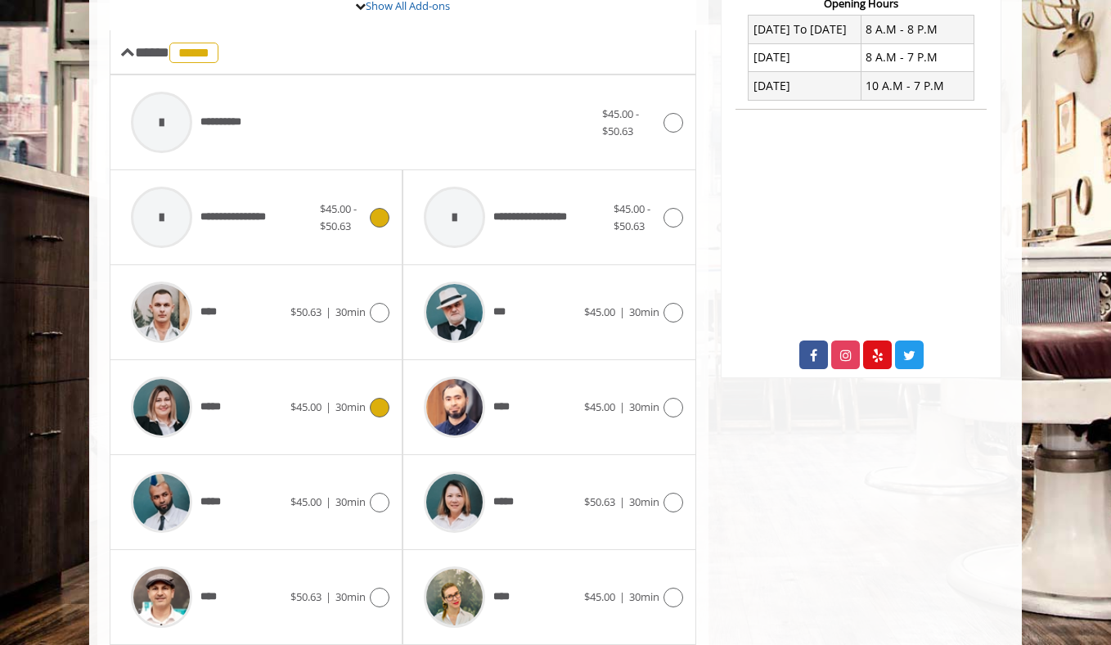
scroll to position [745, 0]
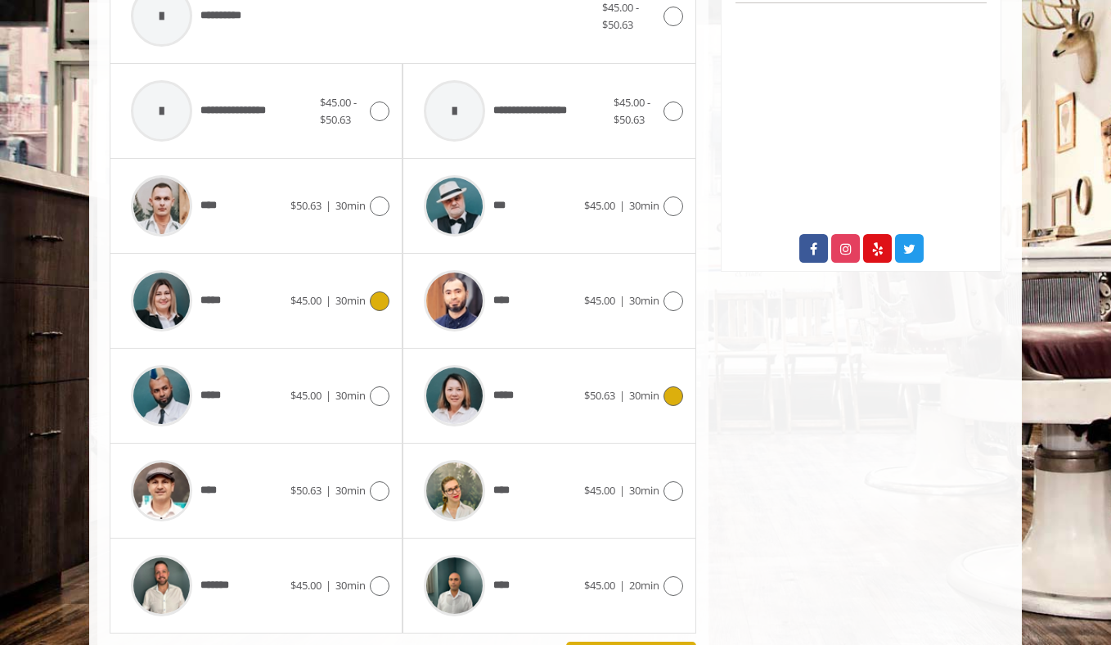
click at [587, 383] on div "***** $50.63 | 30min" at bounding box center [549, 396] width 267 height 78
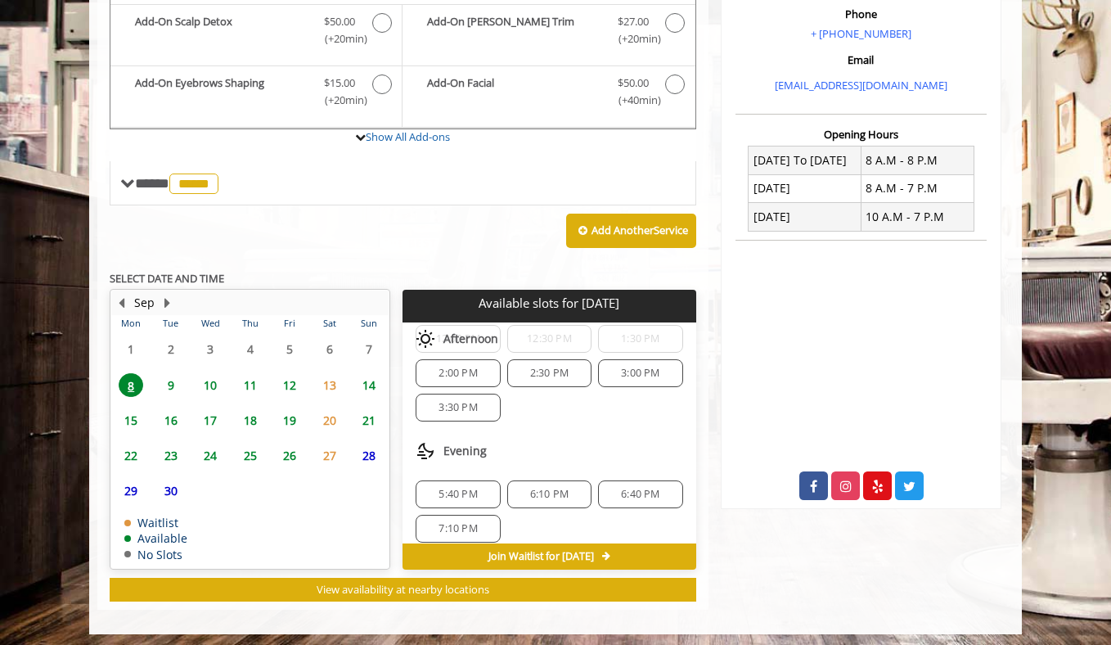
scroll to position [165, 0]
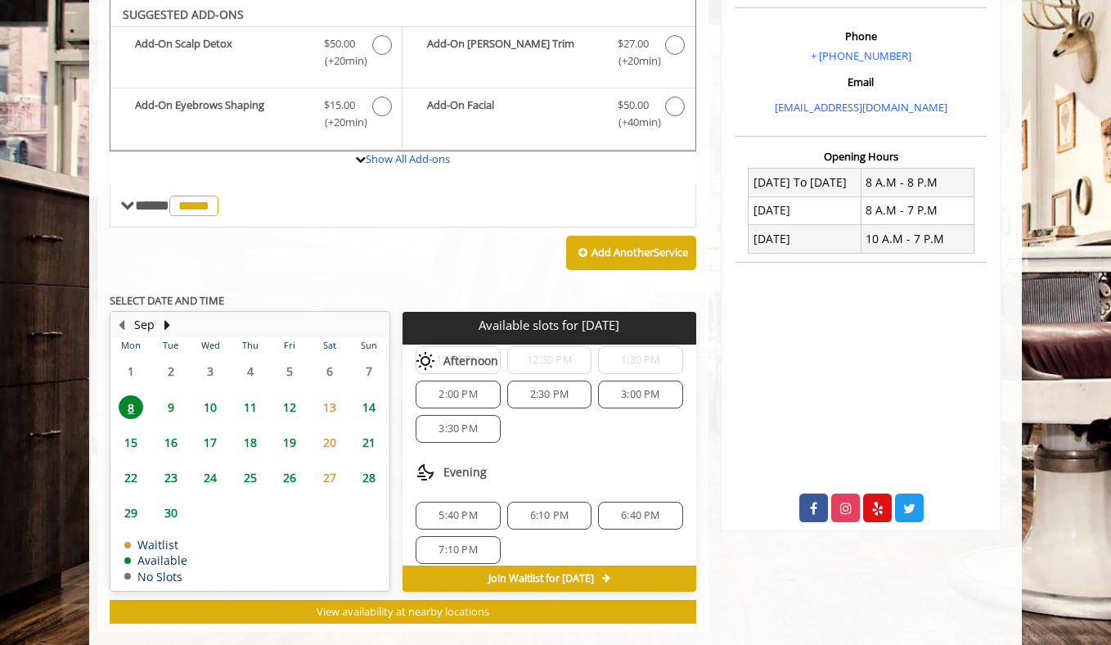
click at [169, 408] on span "9" at bounding box center [171, 407] width 25 height 24
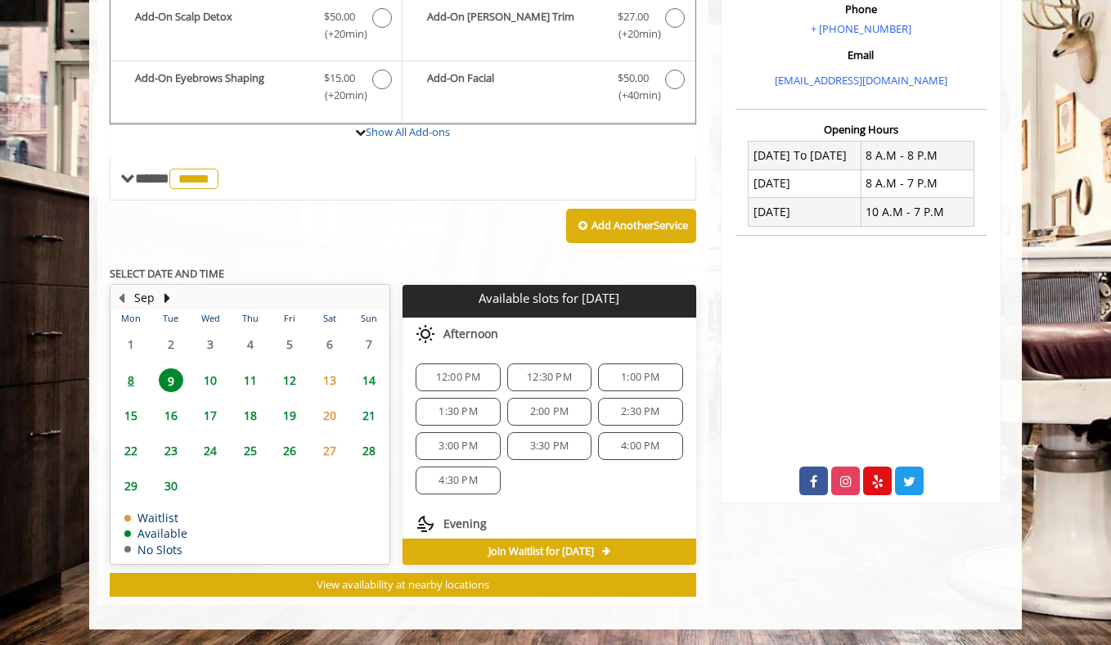
scroll to position [90, 0]
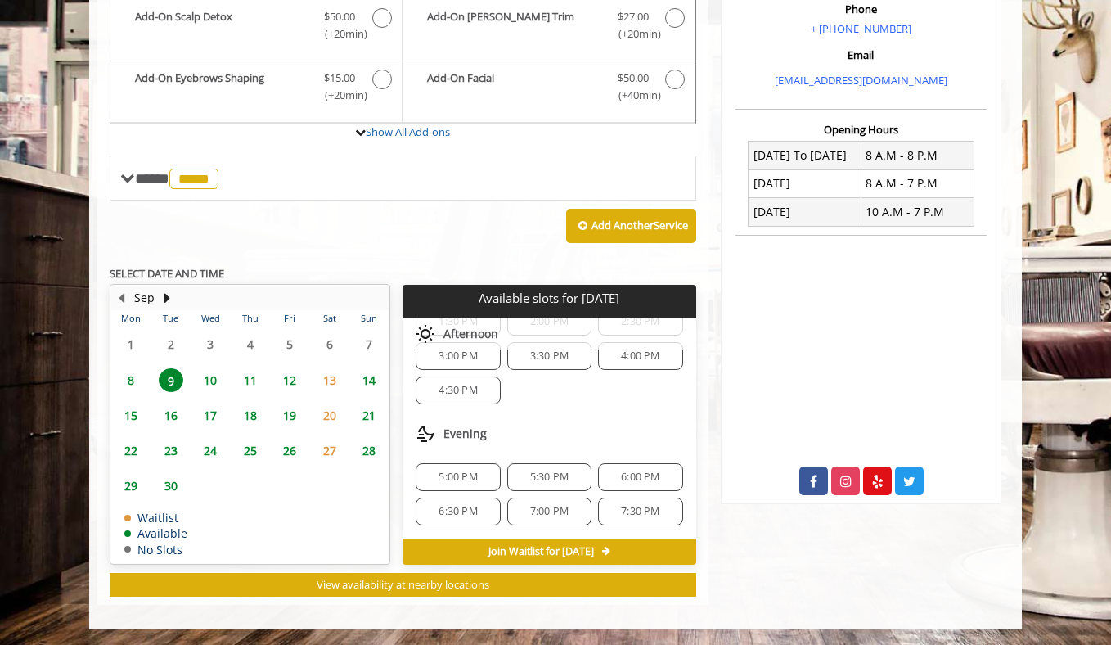
click at [474, 479] on span "5:00 PM" at bounding box center [458, 476] width 38 height 13
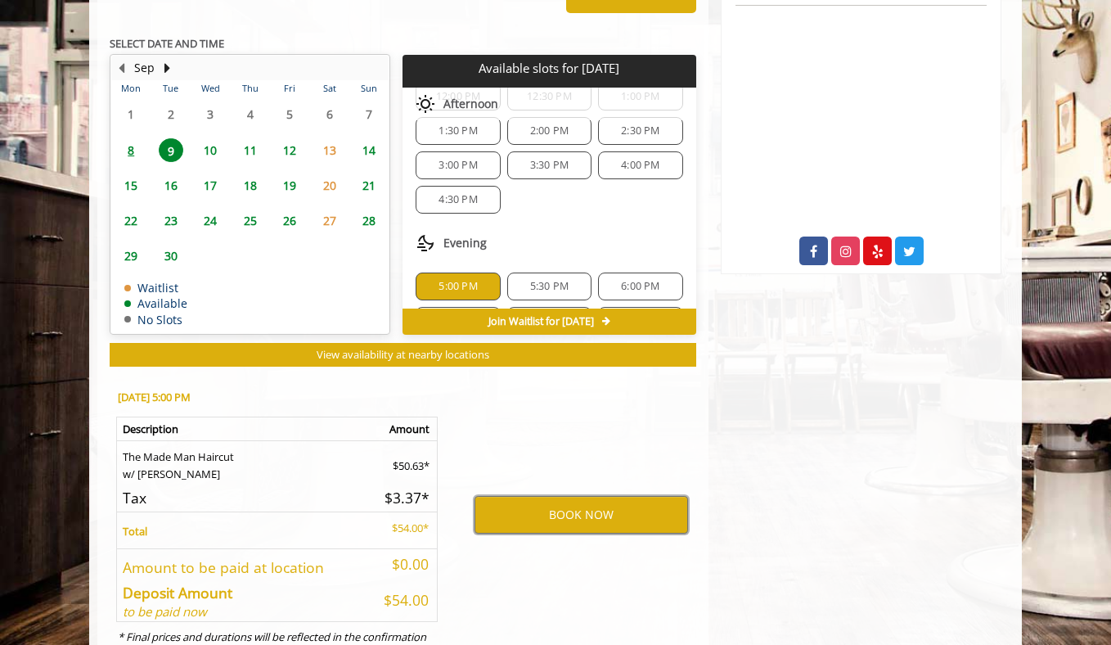
scroll to position [808, 0]
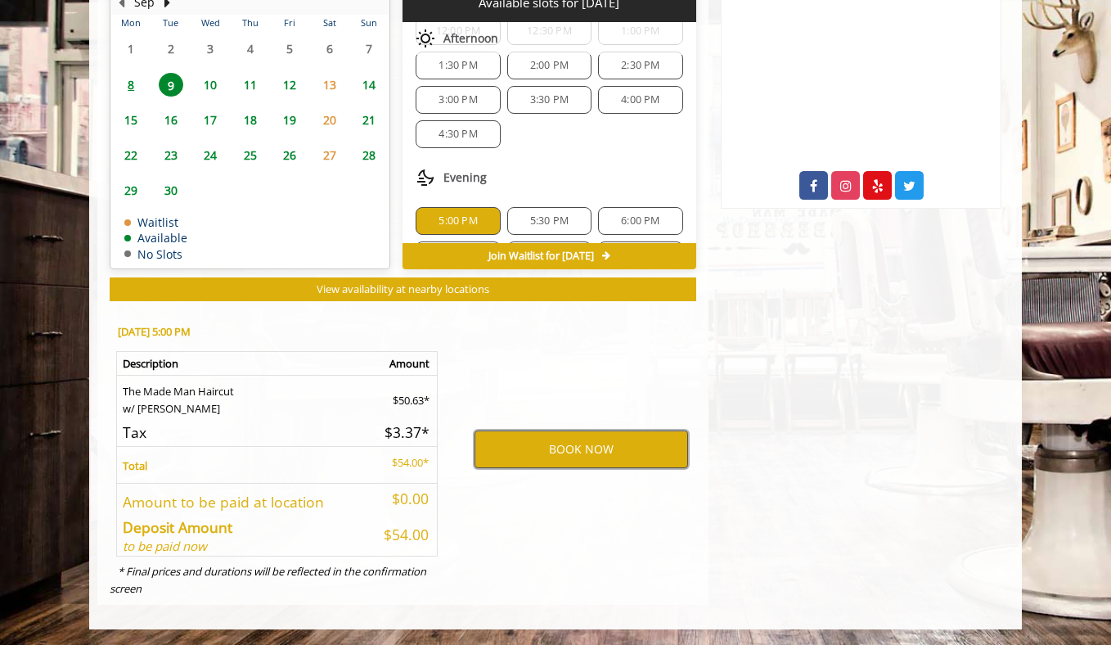
click at [642, 439] on button "BOOK NOW" at bounding box center [582, 449] width 214 height 38
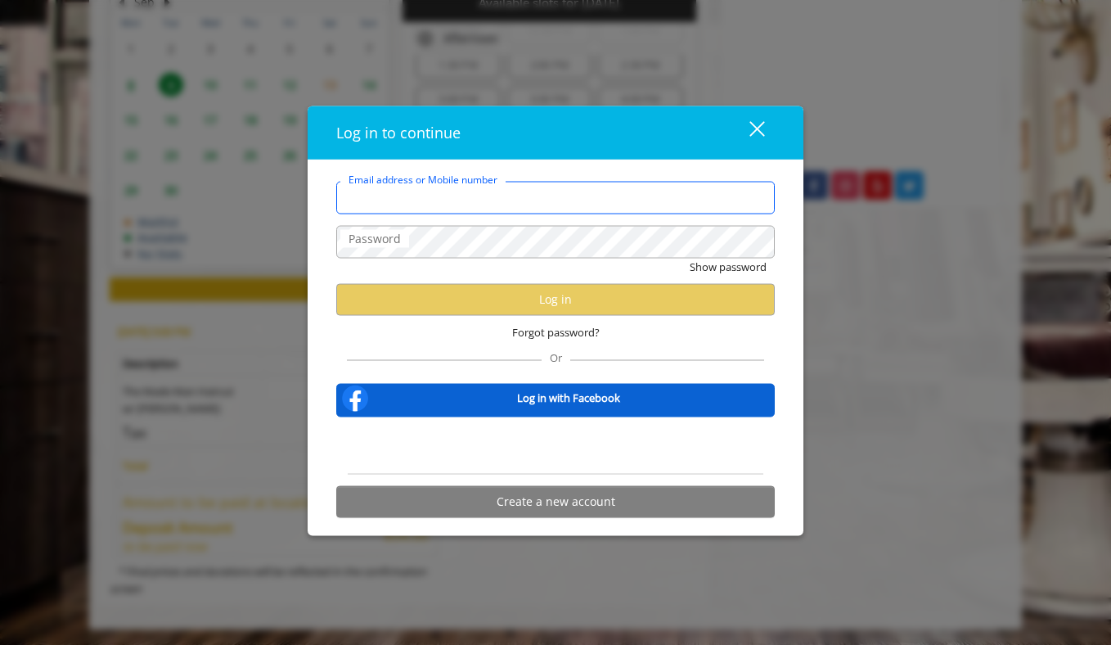
click at [518, 193] on input "Email address or Mobile number" at bounding box center [555, 198] width 439 height 33
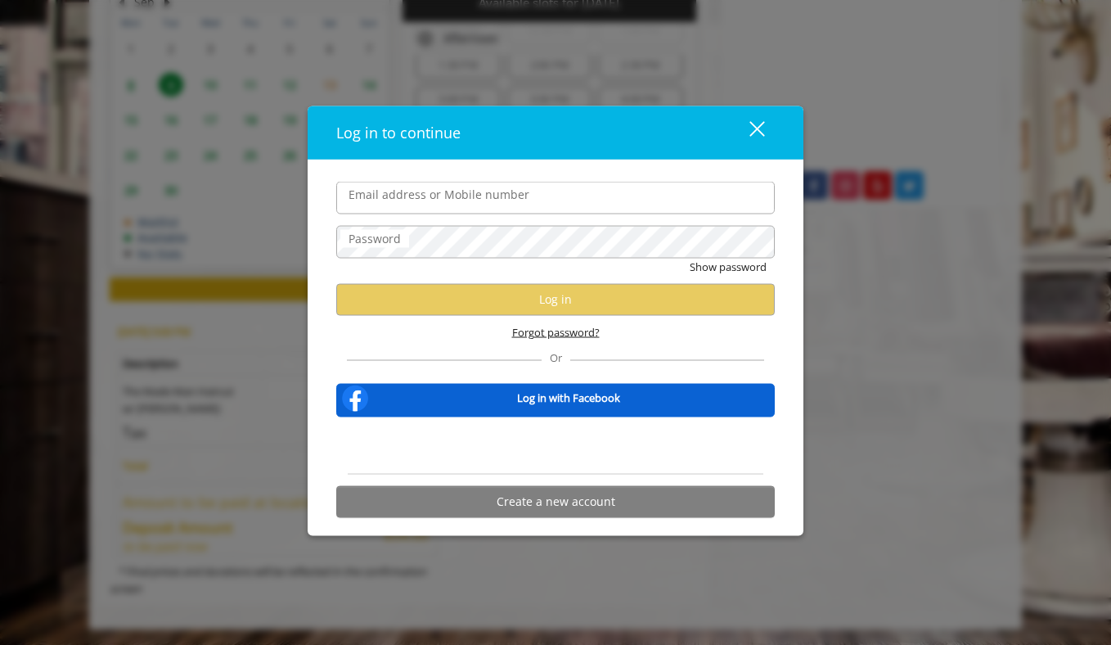
click at [583, 333] on span "Forgot password?" at bounding box center [556, 331] width 88 height 17
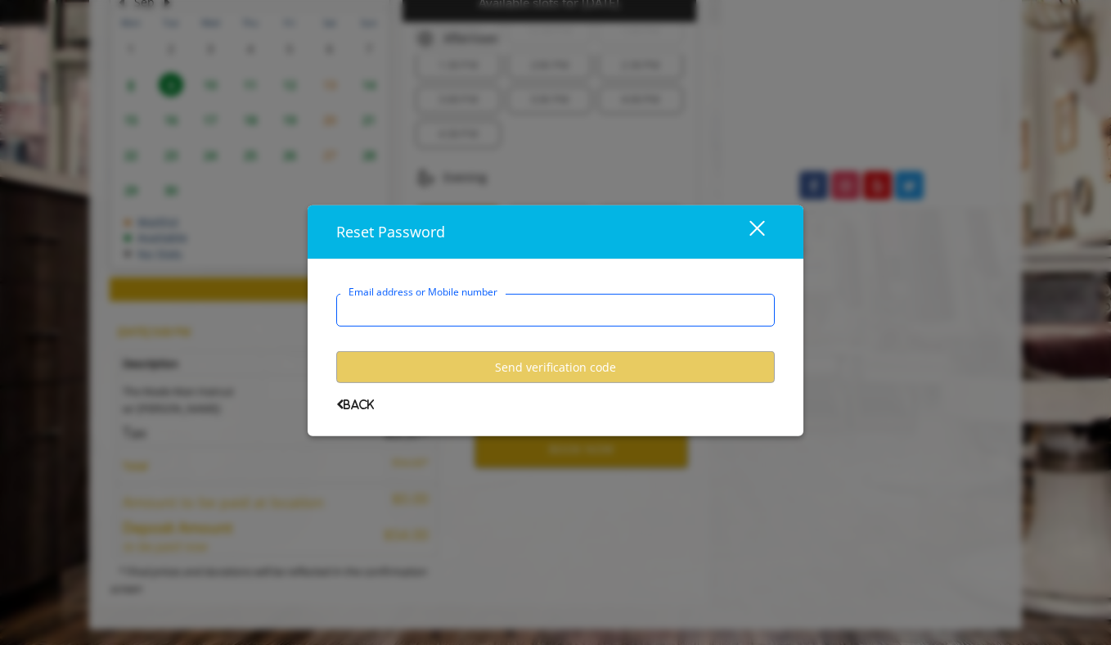
click at [572, 321] on input "Email address or Mobile number" at bounding box center [555, 310] width 439 height 33
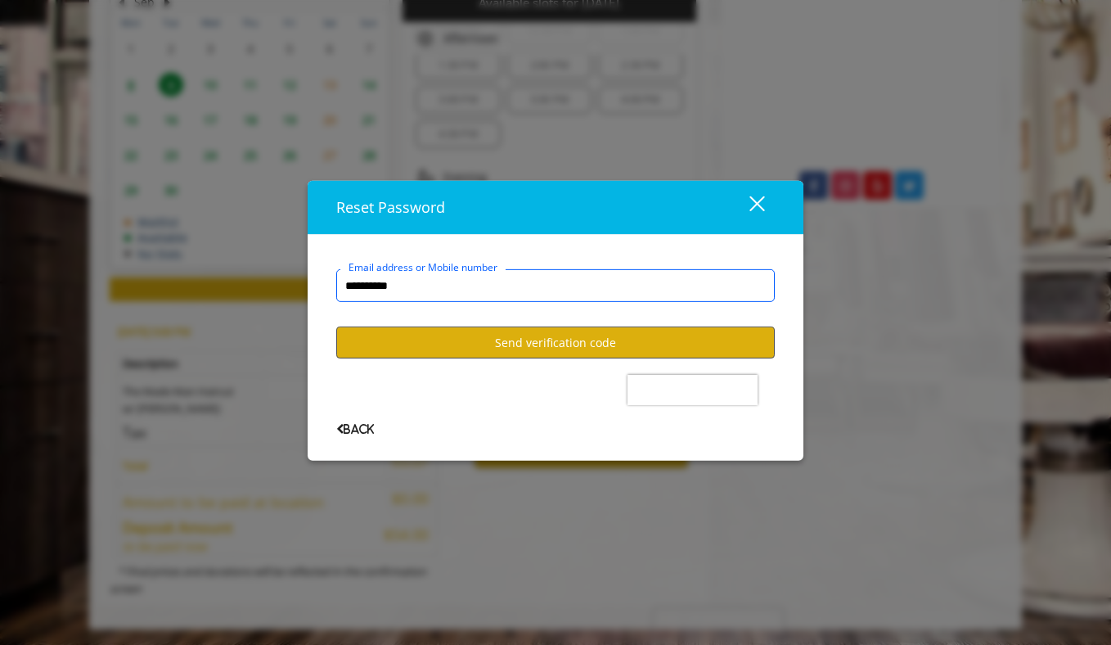
type input "**********"
click at [565, 346] on button "Send verification code" at bounding box center [555, 342] width 439 height 32
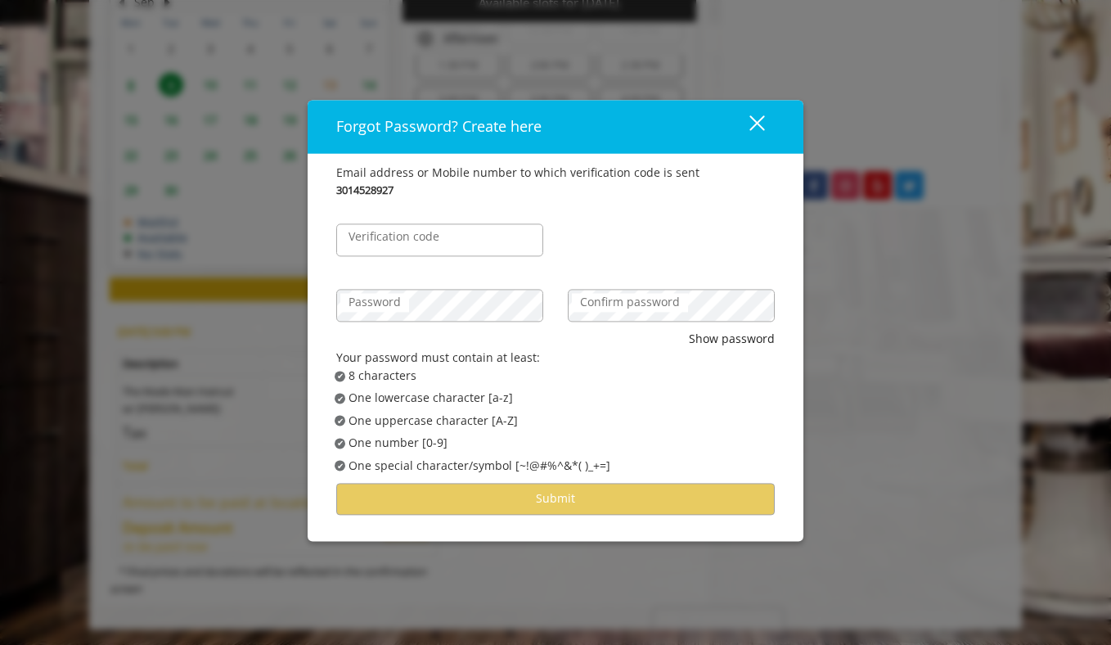
click at [433, 236] on label "Verification code" at bounding box center [393, 237] width 107 height 18
click at [433, 236] on input "Verification code" at bounding box center [439, 240] width 207 height 33
type input "******"
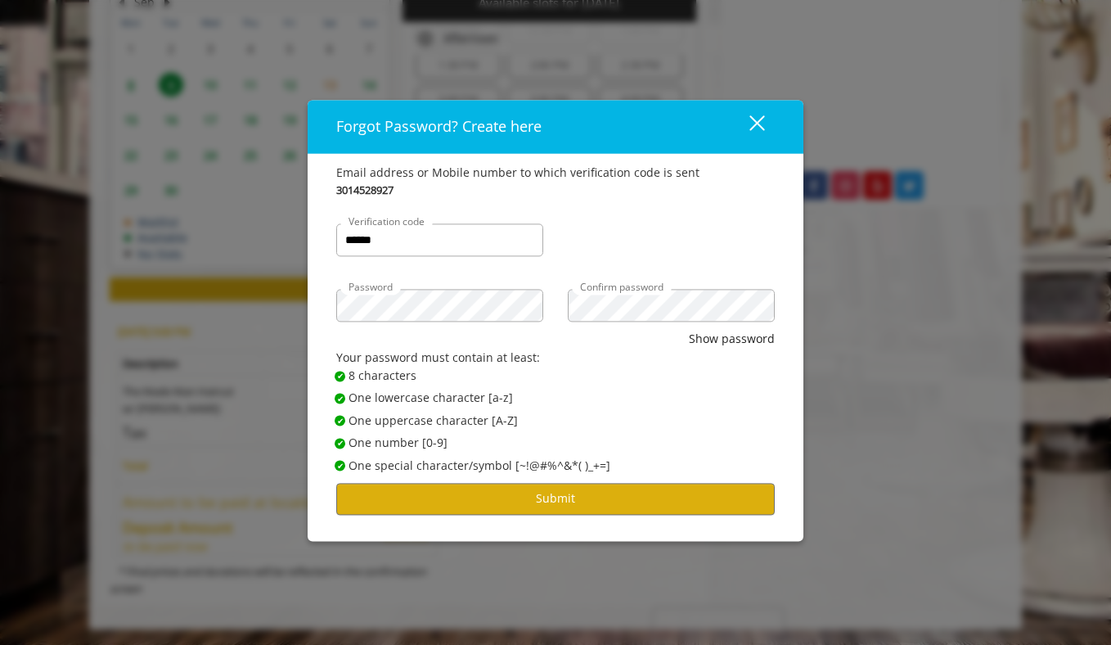
click at [522, 367] on span "✔ Password Satisfies 8 characters" at bounding box center [561, 376] width 452 height 18
click at [512, 511] on button "Submit" at bounding box center [555, 499] width 439 height 32
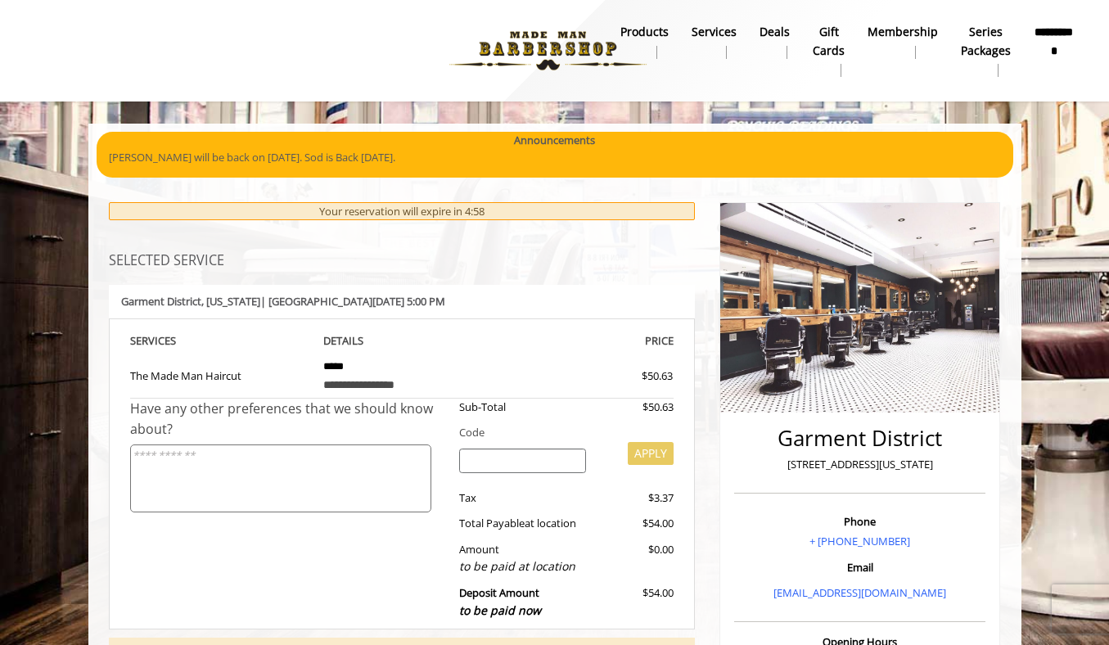
click at [450, 384] on div "**********" at bounding box center [401, 385] width 157 height 18
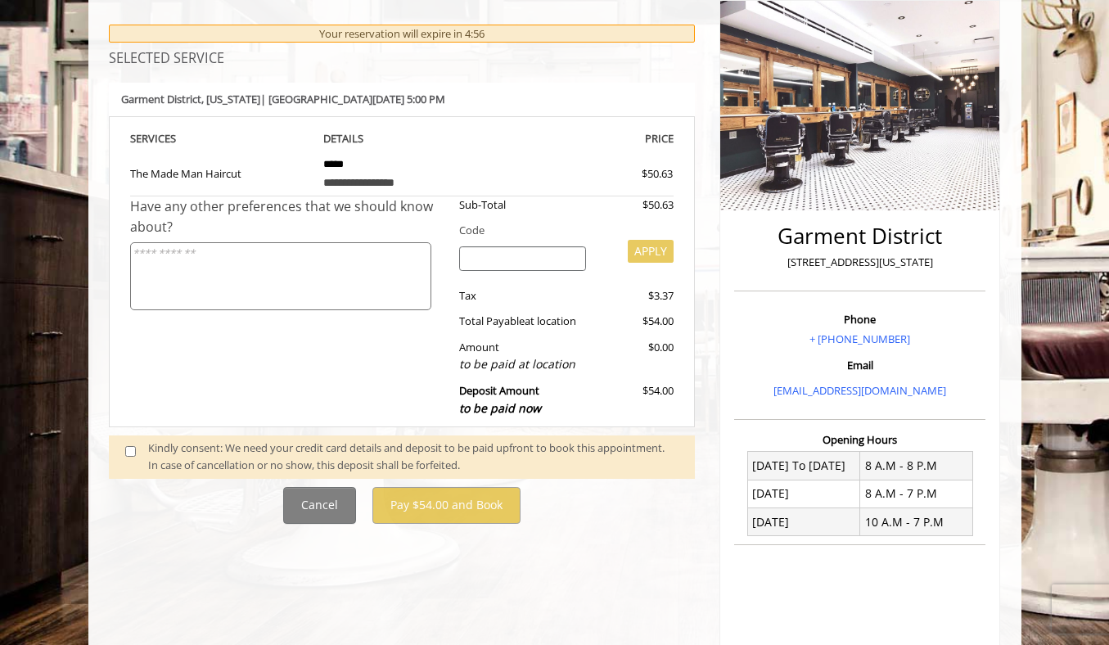
scroll to position [207, 0]
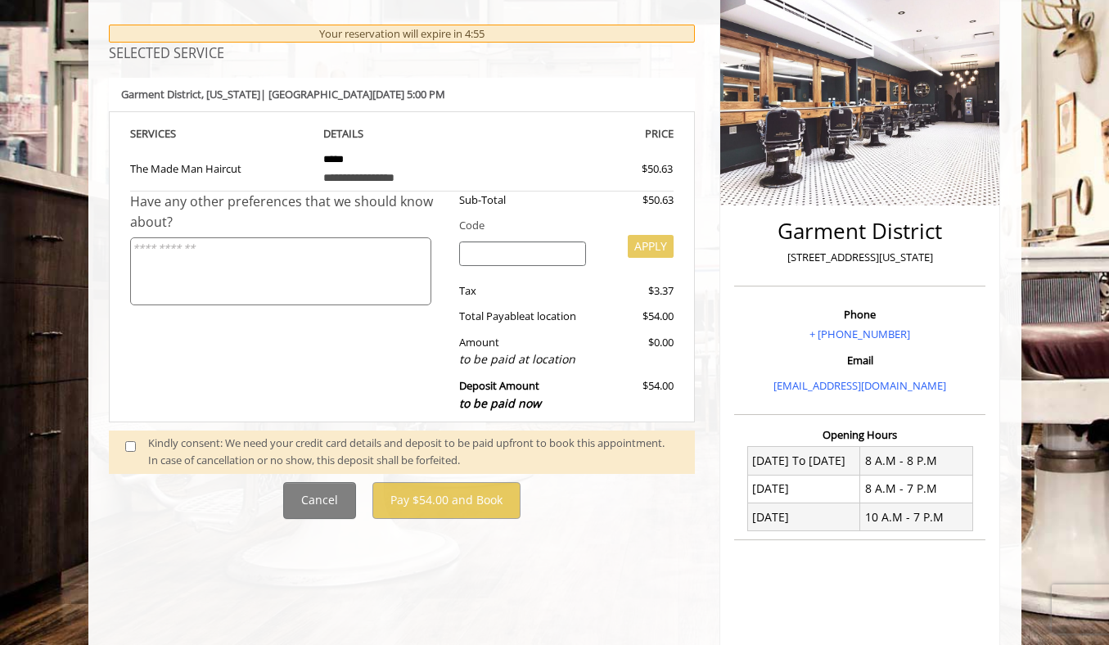
click at [338, 441] on div "Kindly consent: We need your credit card details and deposit to be paid upfront…" at bounding box center [413, 451] width 530 height 34
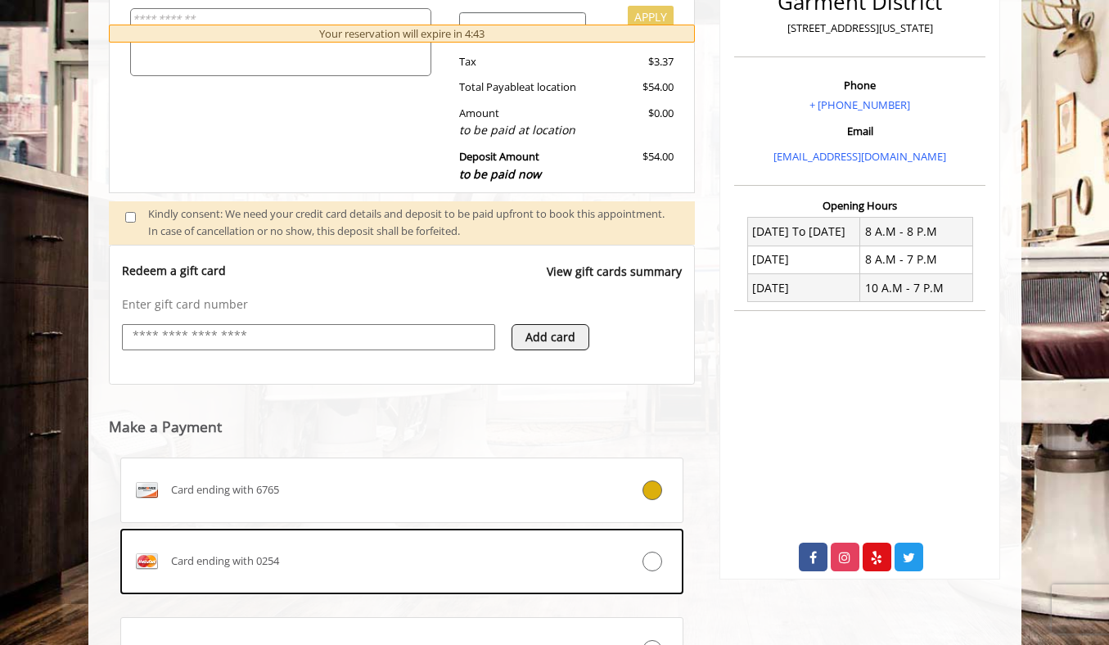
scroll to position [555, 0]
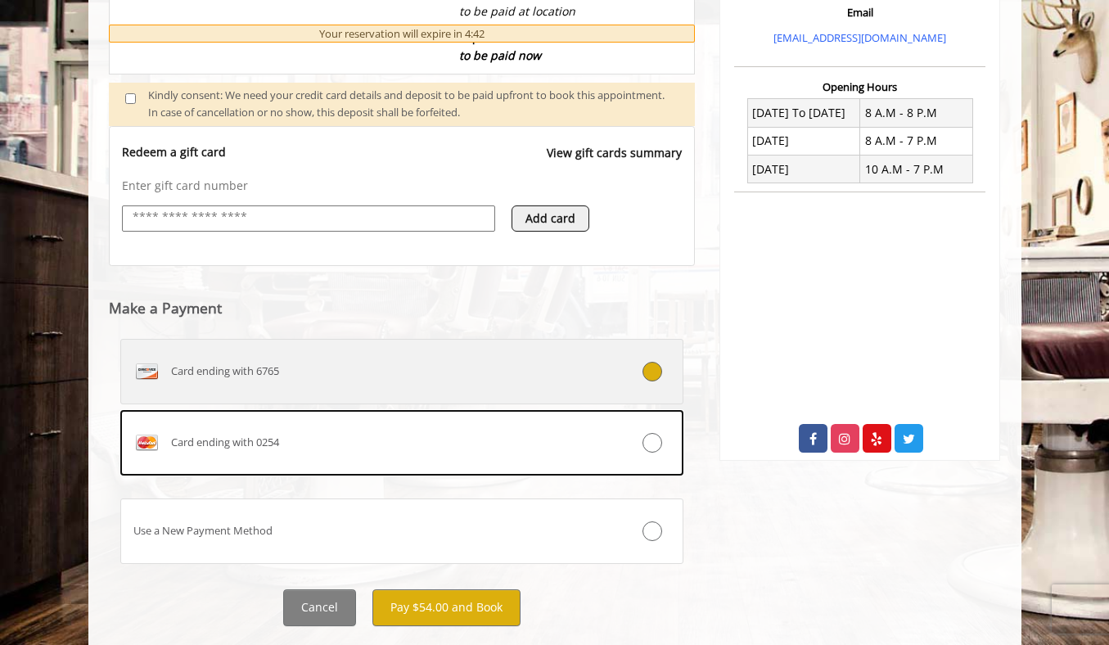
click at [375, 376] on div "Card ending with 6765" at bounding box center [355, 371] width 468 height 26
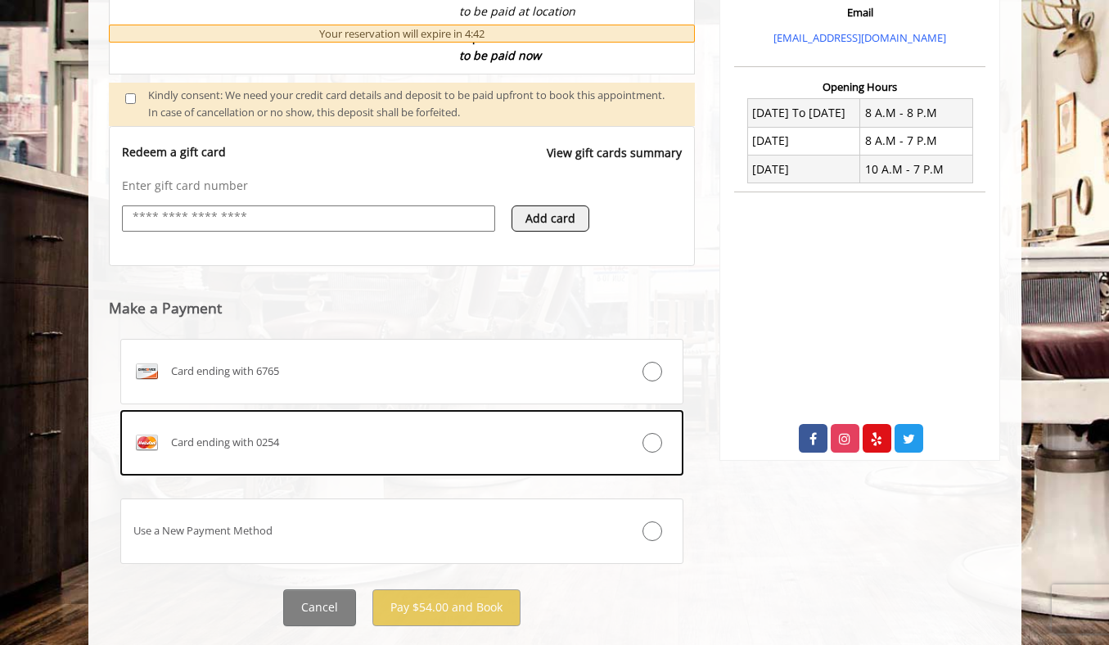
scroll to position [485, 0]
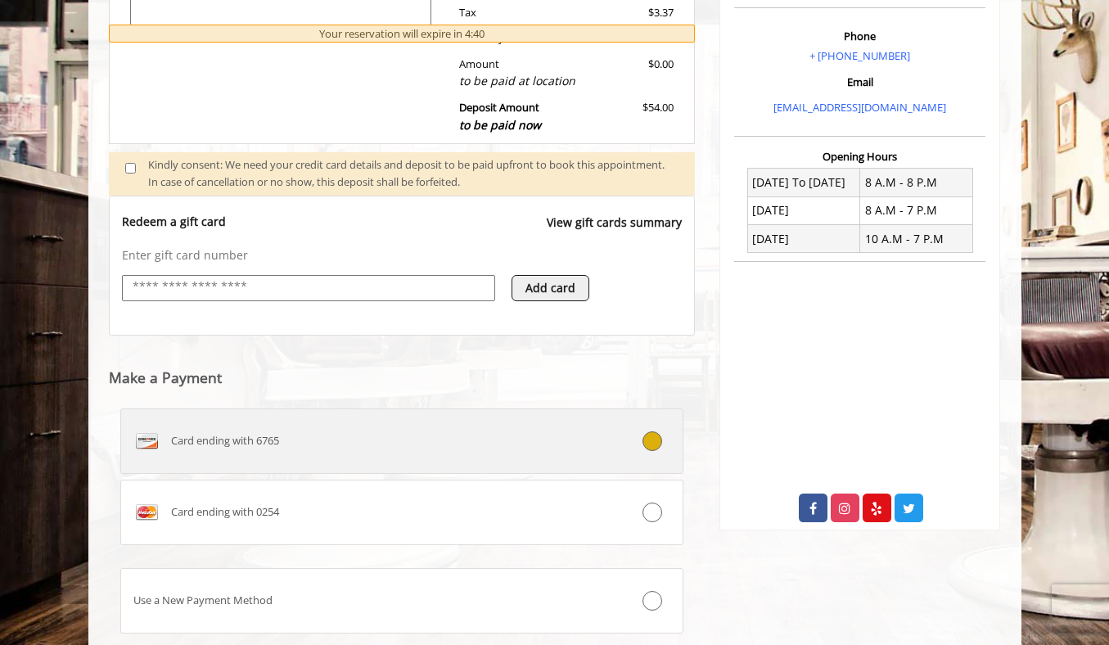
click at [377, 430] on div "Card ending with 6765" at bounding box center [355, 441] width 468 height 26
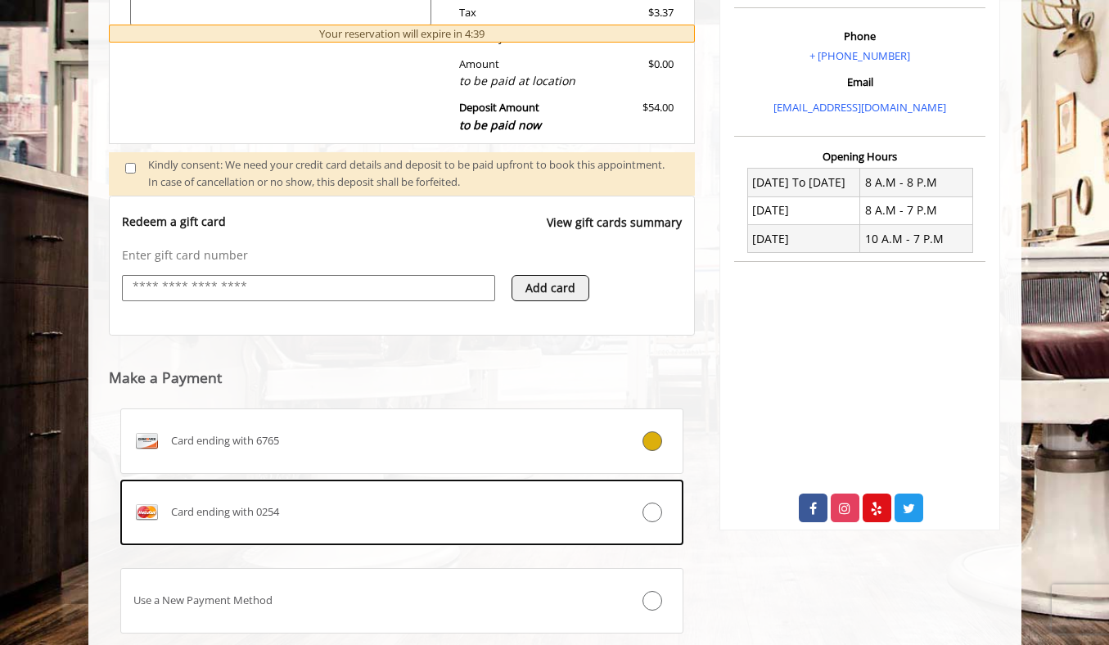
click at [887, 585] on div "[GEOGRAPHIC_DATA][STREET_ADDRESS][US_STATE] Phone + [PHONE_NUMBER] Email [EMAIL…" at bounding box center [859, 206] width 305 height 1011
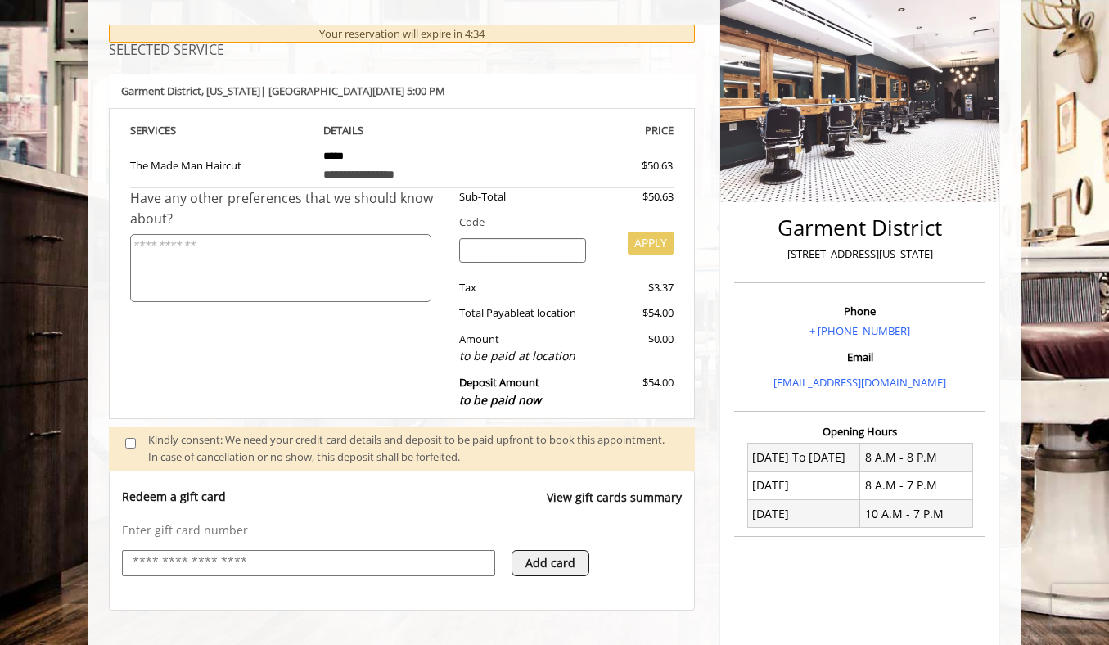
scroll to position [140, 0]
